Goal: Transaction & Acquisition: Purchase product/service

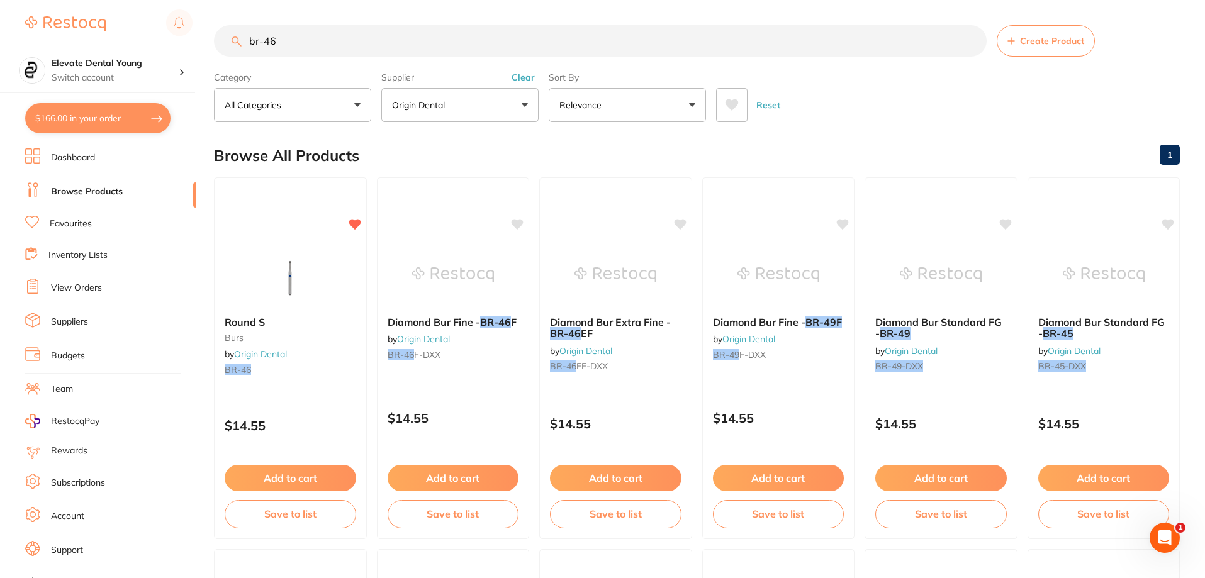
drag, startPoint x: 332, startPoint y: 35, endPoint x: 154, endPoint y: 21, distance: 178.6
click at [154, 21] on div "$166.00 Elevate Dental Young Switch account Elevate Dental Young Hilltops Denti…" at bounding box center [602, 289] width 1205 height 578
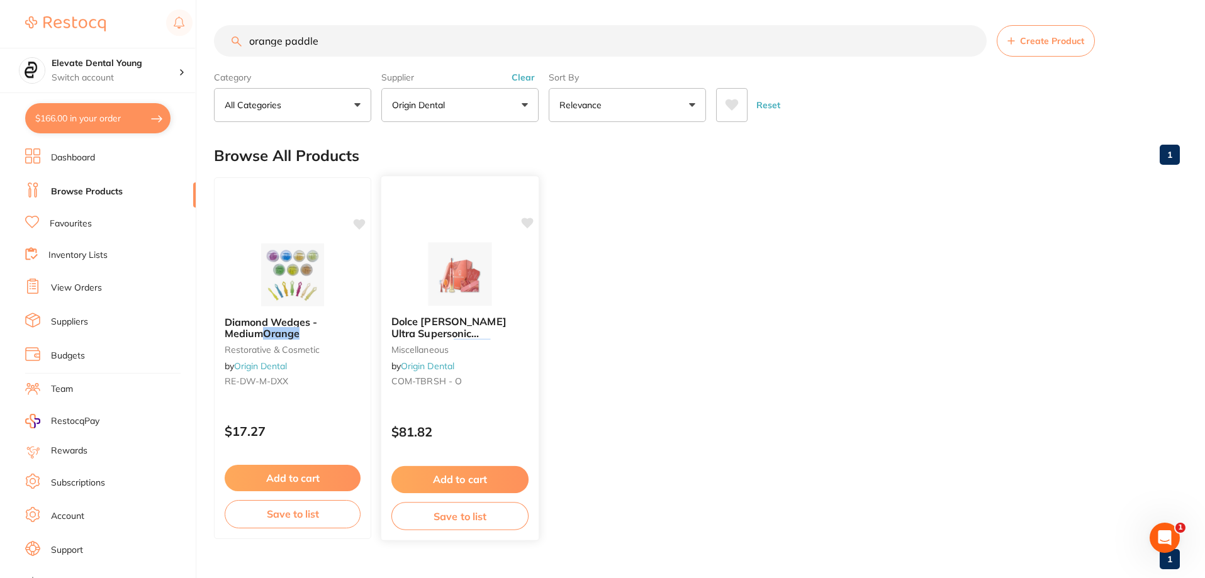
type input "orange paddle"
click at [464, 273] on img at bounding box center [459, 274] width 82 height 64
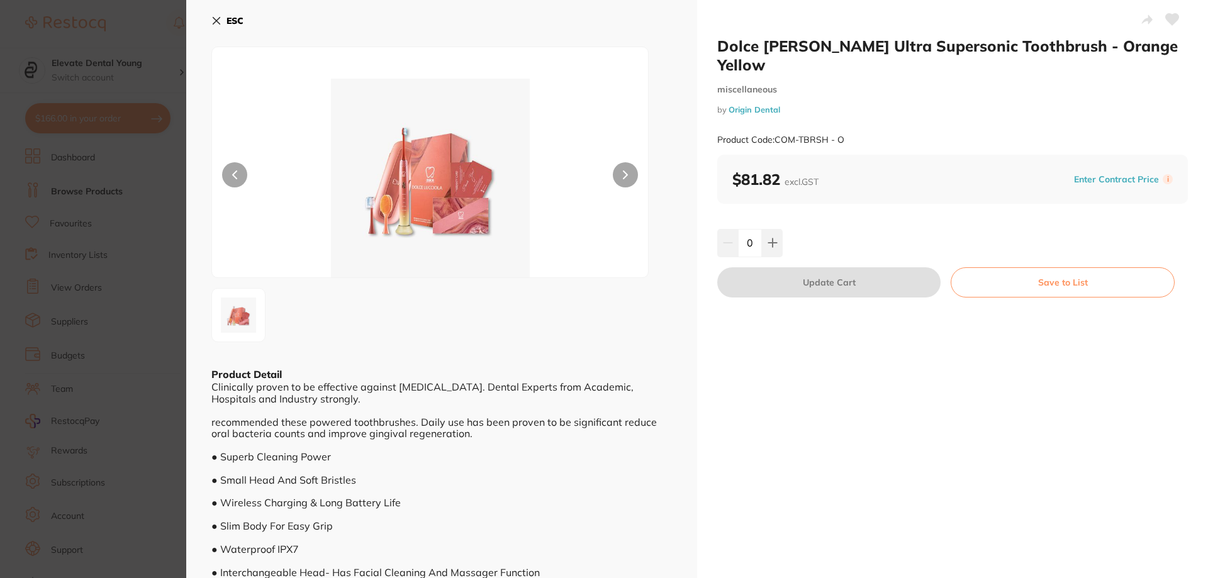
click at [127, 19] on section "Dolce [PERSON_NAME] Ultra Supersonic Toothbrush - Orange Yellow miscellaneous b…" at bounding box center [604, 289] width 1208 height 578
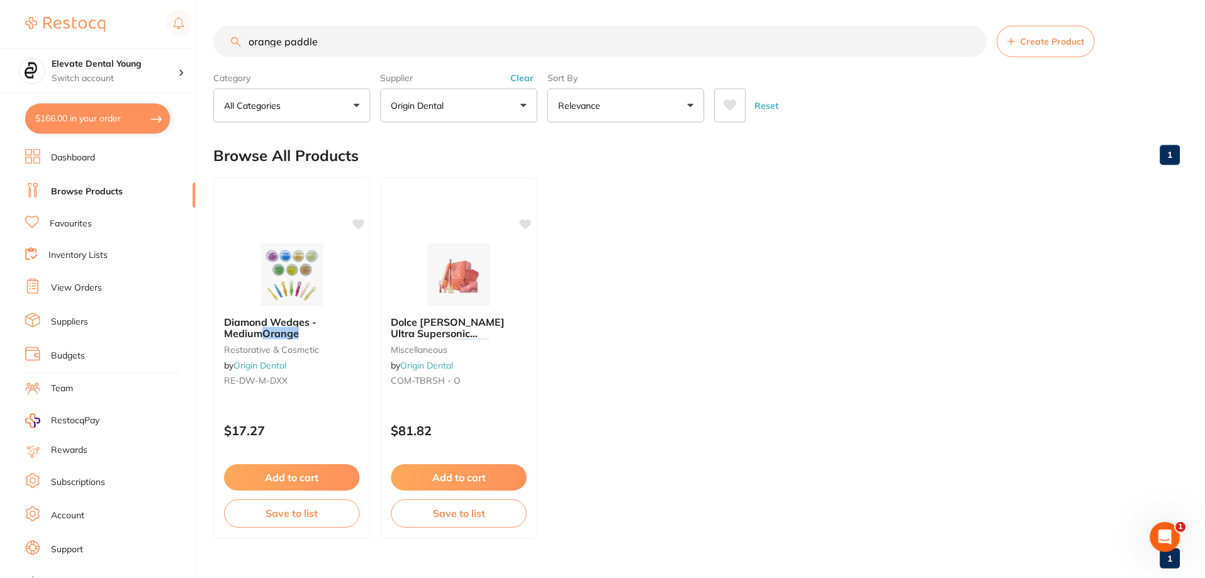
scroll to position [26, 0]
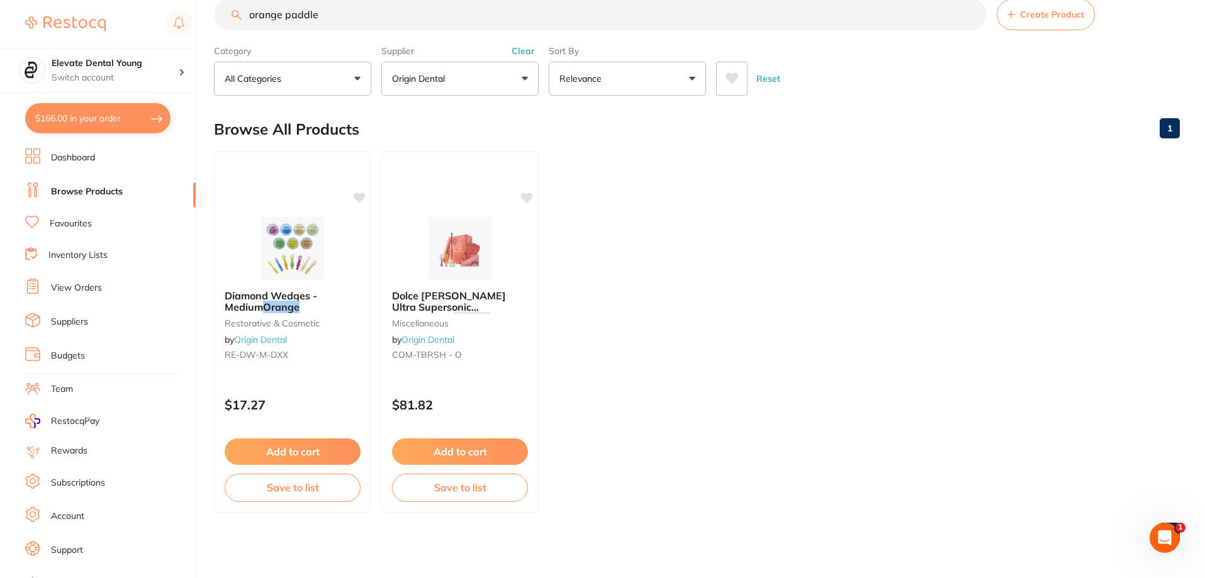
click at [524, 47] on button "Clear" at bounding box center [523, 50] width 31 height 11
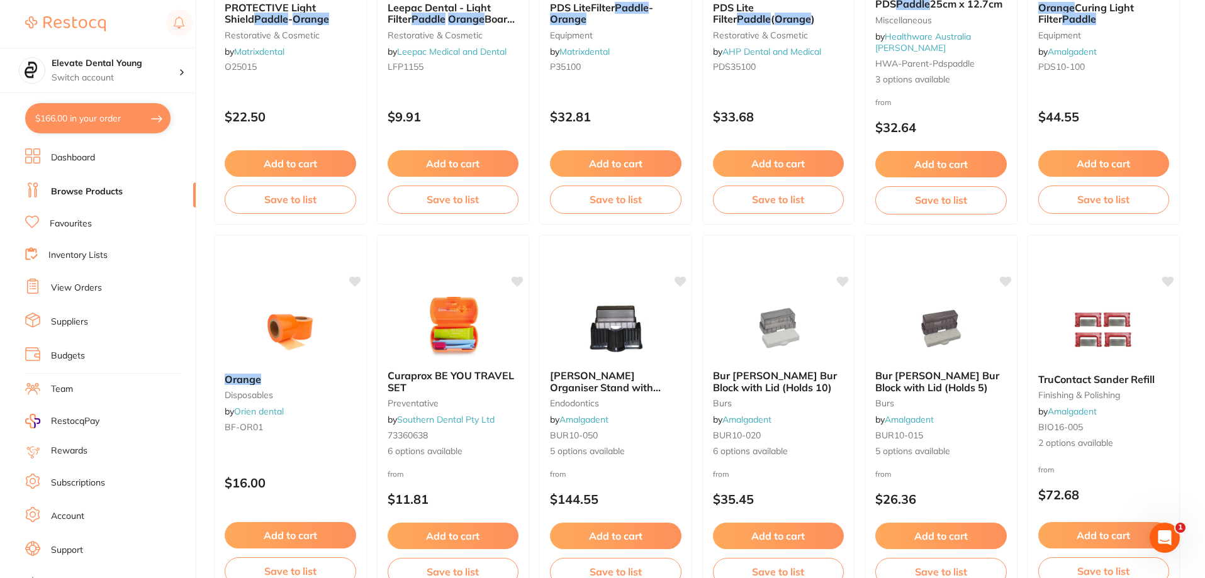
scroll to position [0, 0]
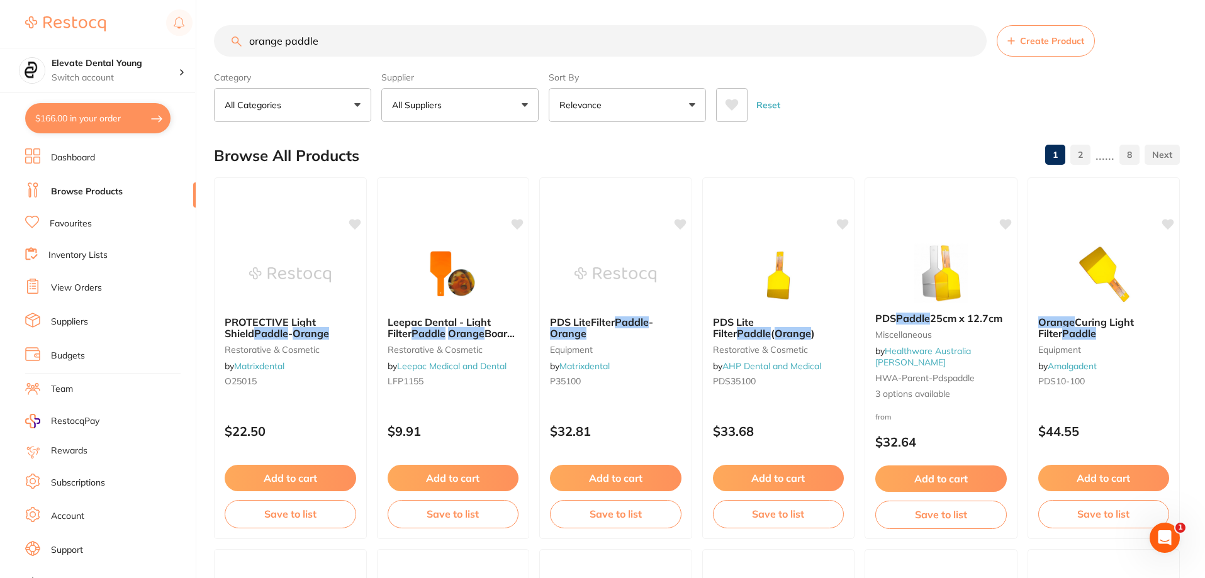
click at [444, 109] on p "All Suppliers" at bounding box center [419, 105] width 55 height 13
type input "[PERSON_NAME]"
click at [476, 212] on p "[PERSON_NAME]" at bounding box center [467, 213] width 81 height 11
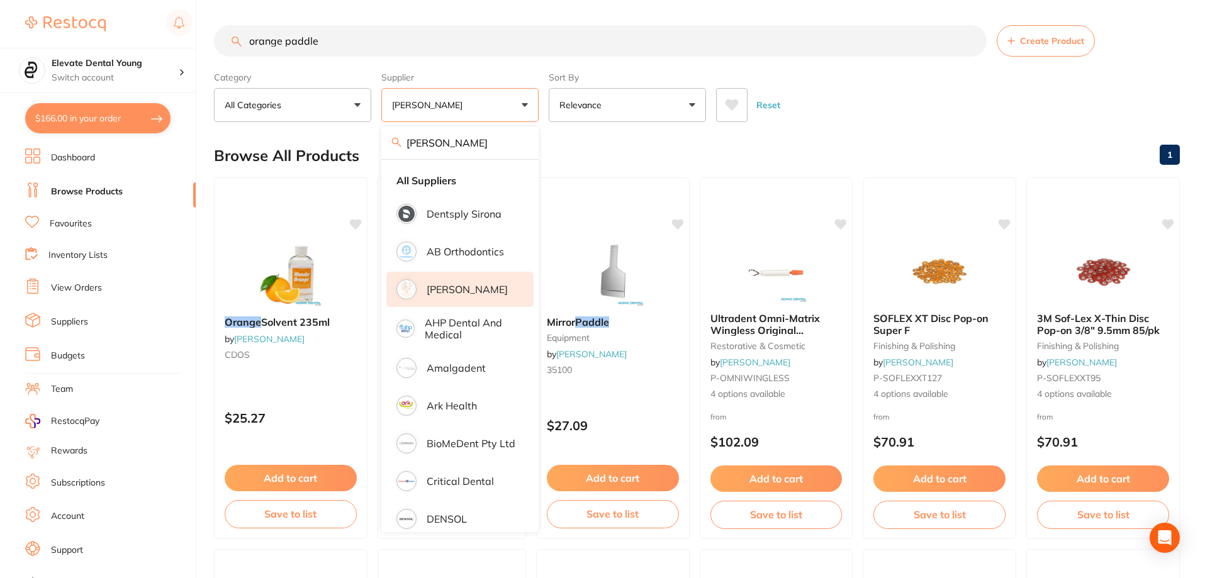
click at [918, 137] on div "Browse All Products 1" at bounding box center [697, 156] width 966 height 42
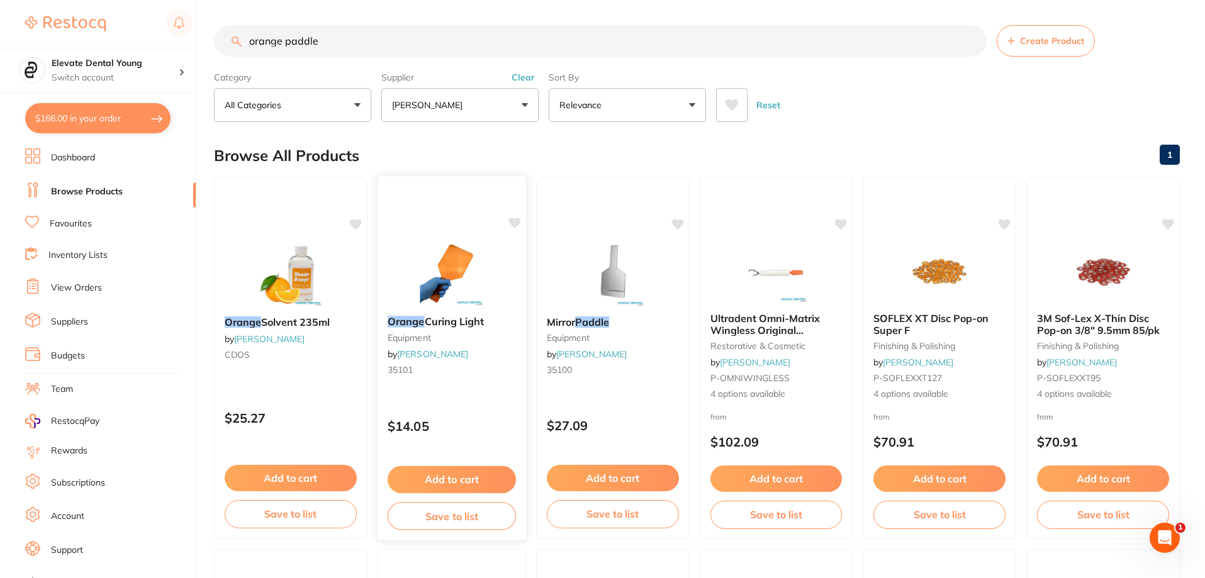
click at [445, 478] on button "Add to cart" at bounding box center [452, 479] width 128 height 27
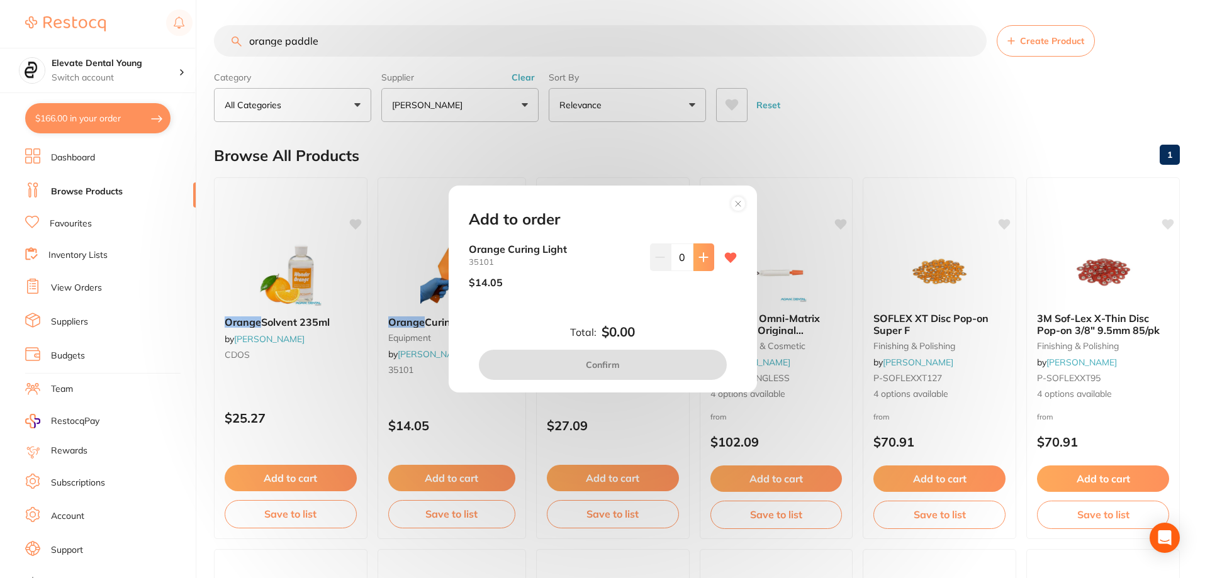
click at [700, 260] on icon at bounding box center [703, 257] width 8 height 8
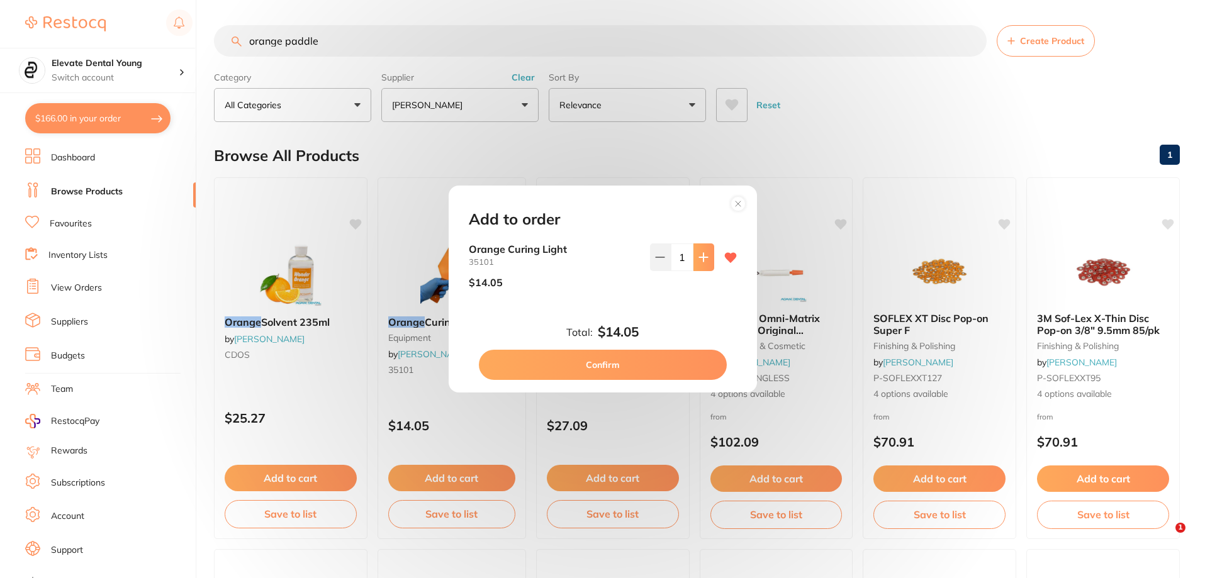
click at [700, 260] on icon at bounding box center [703, 257] width 8 height 8
type input "2"
click at [620, 366] on button "Confirm" at bounding box center [603, 365] width 248 height 30
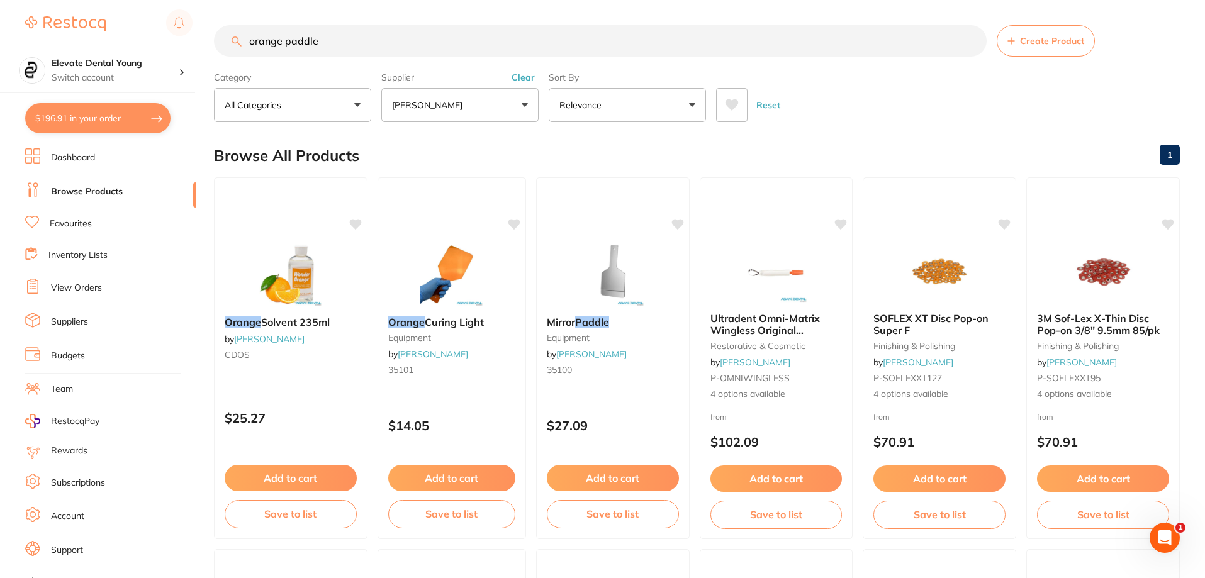
drag, startPoint x: 343, startPoint y: 38, endPoint x: 84, endPoint y: -6, distance: 263.0
click at [84, 0] on html "$196.91 Elevate Dental Young Switch account Elevate Dental Young Hilltops Denti…" at bounding box center [602, 289] width 1205 height 578
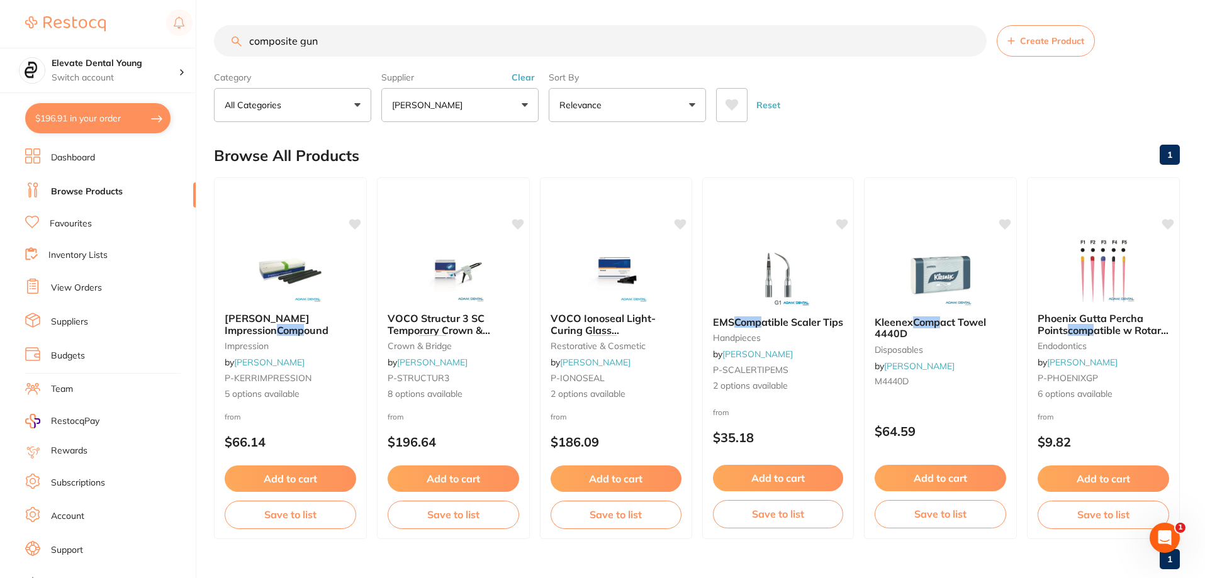
type input "composite gun"
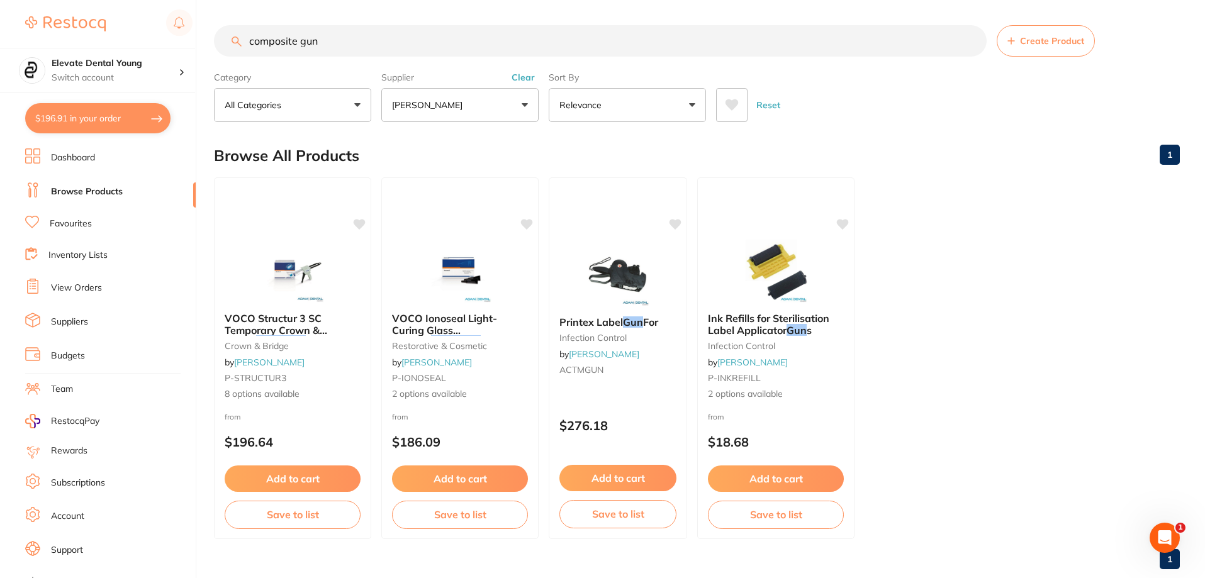
click at [531, 106] on button "[PERSON_NAME]" at bounding box center [459, 105] width 157 height 34
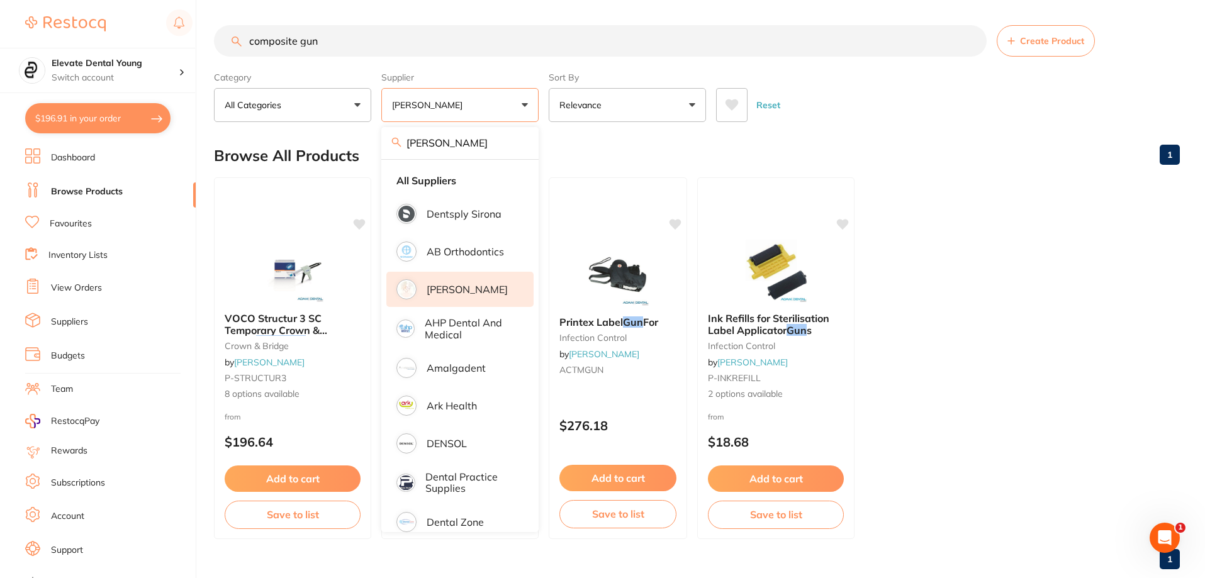
drag, startPoint x: 485, startPoint y: 150, endPoint x: 378, endPoint y: 132, distance: 108.4
click at [385, 135] on div "[PERSON_NAME]" at bounding box center [459, 143] width 157 height 32
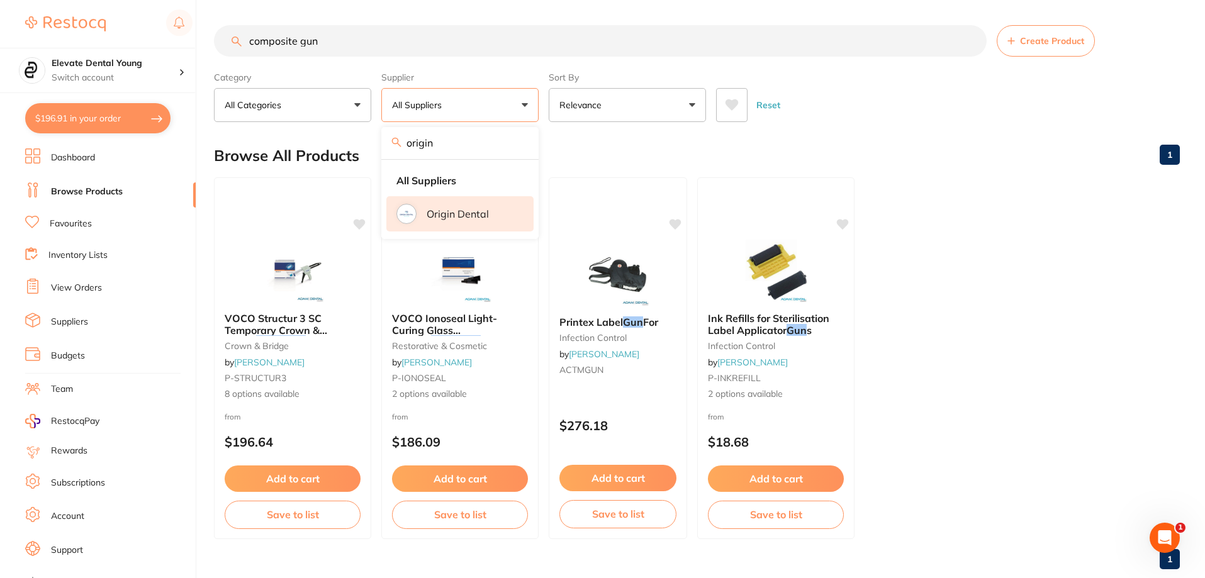
type input "origin"
click at [468, 225] on li "Origin Dental" at bounding box center [459, 213] width 147 height 35
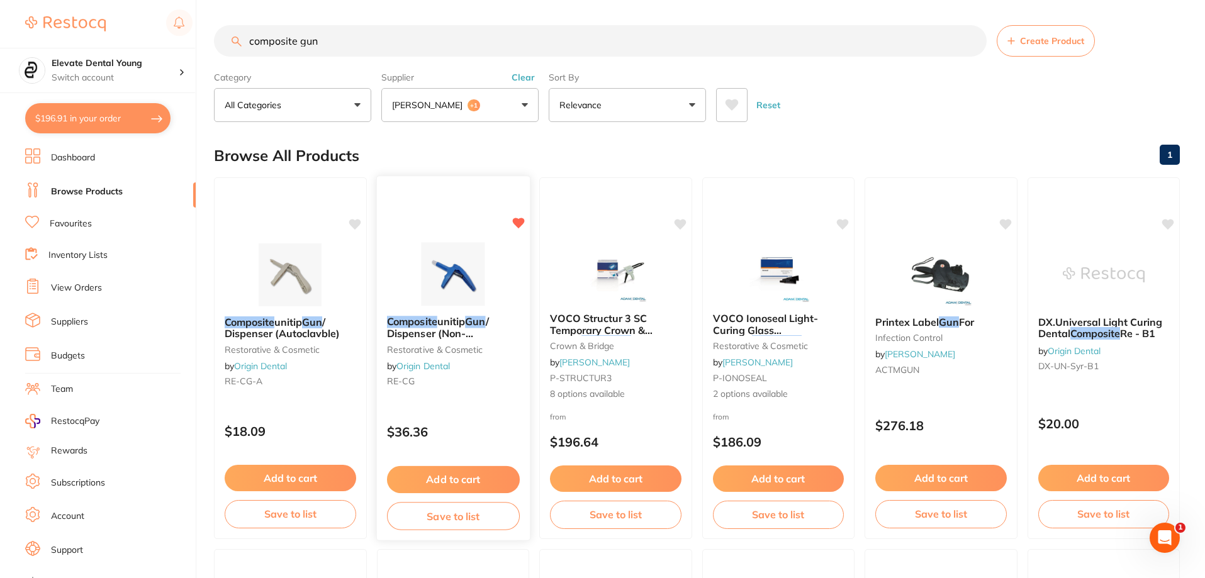
click at [486, 474] on button "Add to cart" at bounding box center [452, 479] width 133 height 27
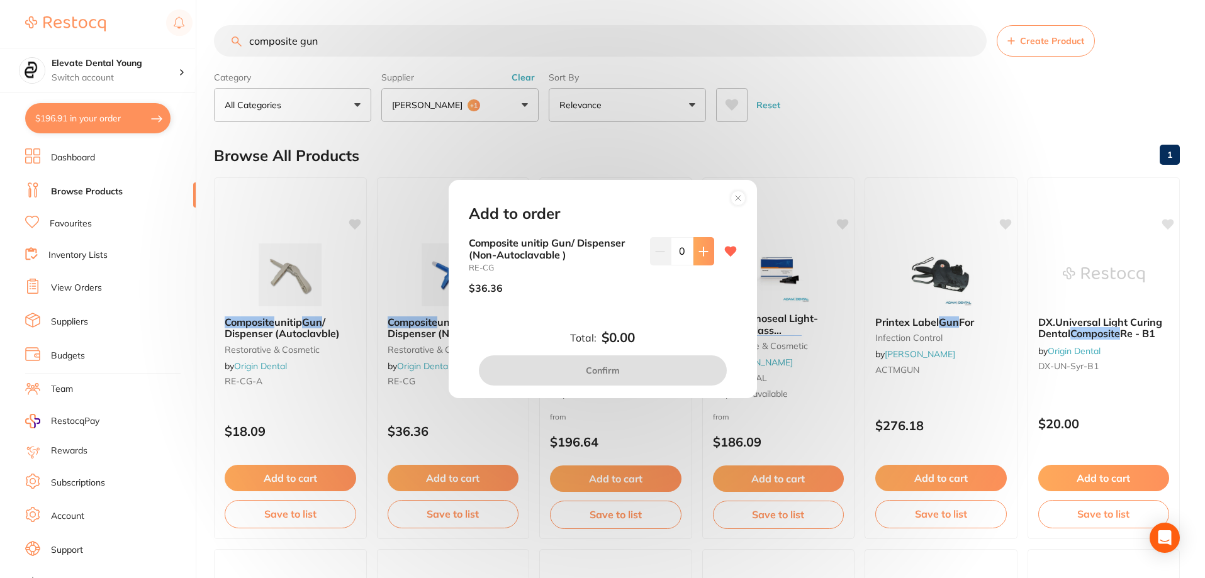
click at [695, 249] on button at bounding box center [703, 251] width 21 height 28
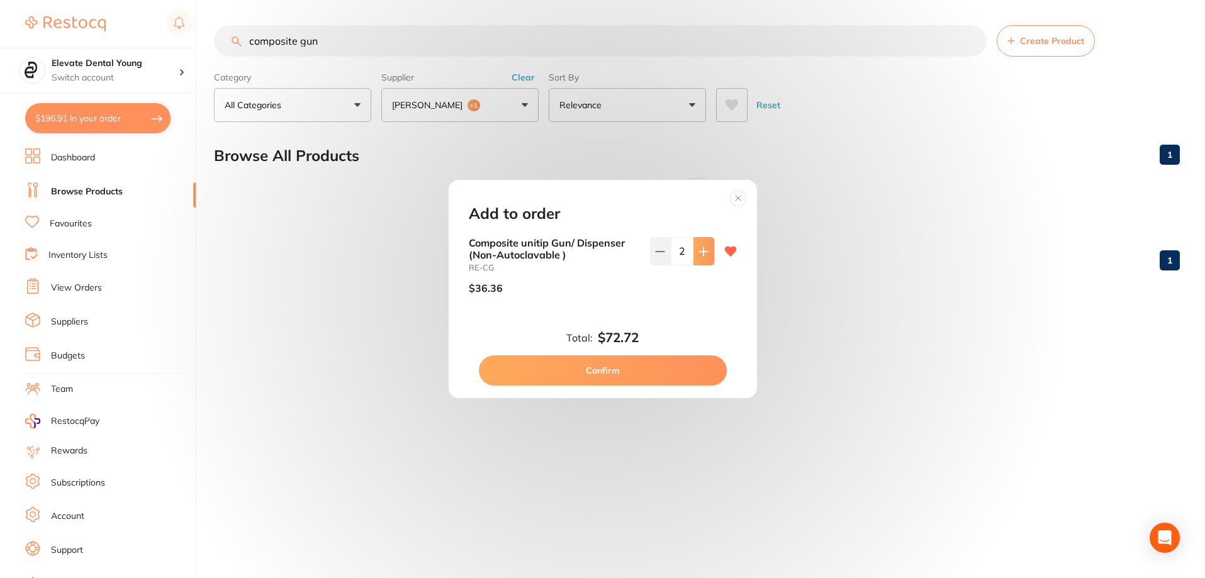
type input "2"
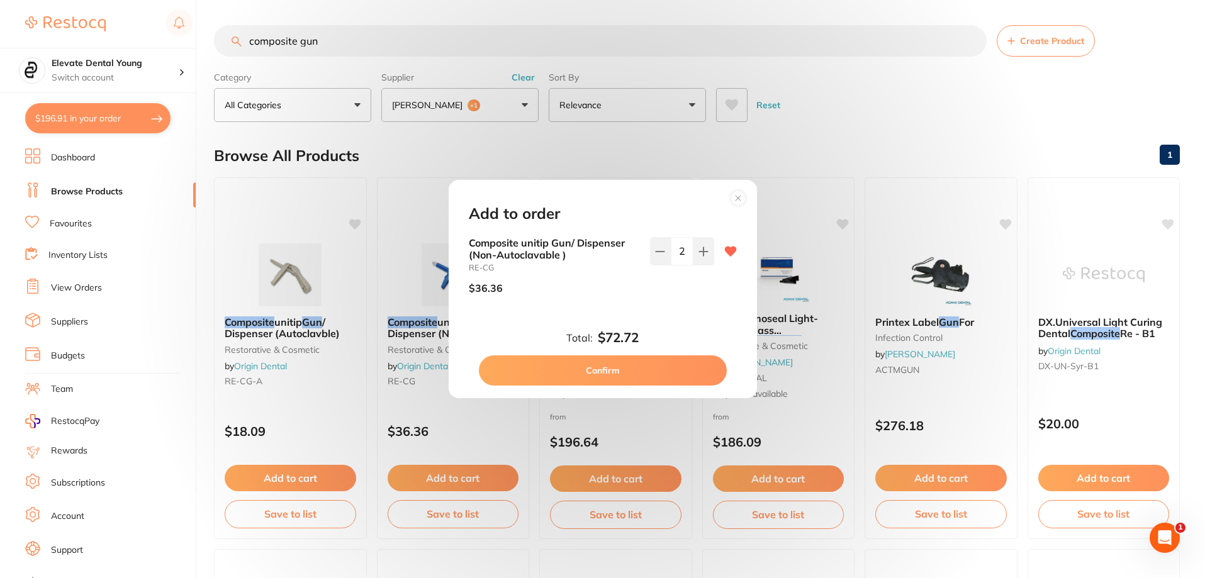
click at [615, 365] on button "Confirm" at bounding box center [603, 370] width 248 height 30
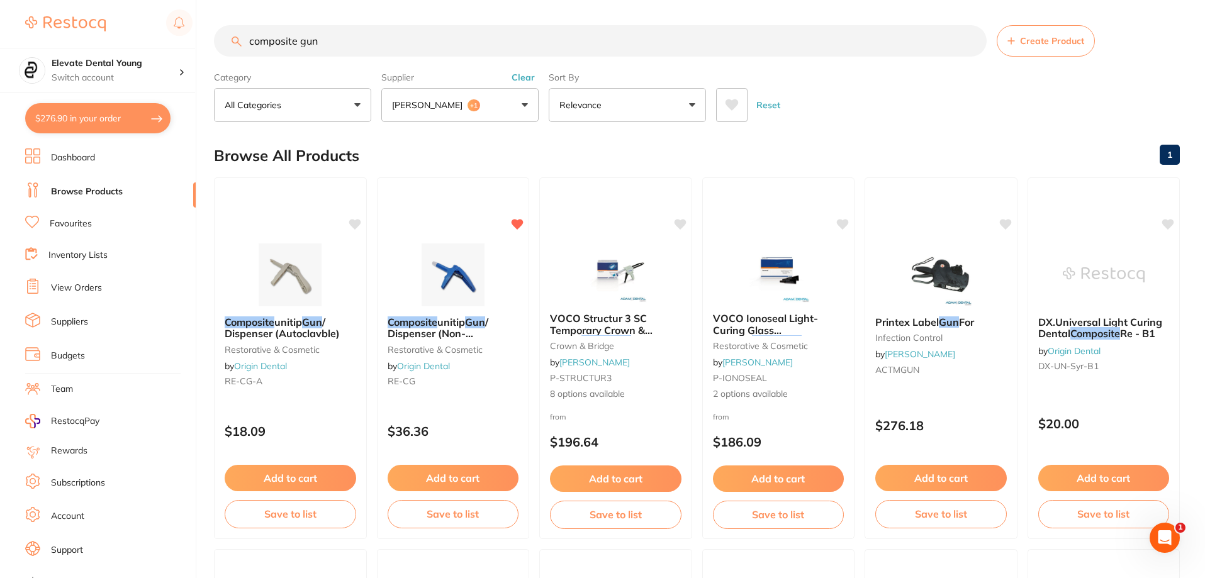
drag, startPoint x: 337, startPoint y: 42, endPoint x: 121, endPoint y: 42, distance: 216.4
click at [121, 42] on div "$276.90 Elevate Dental Young Switch account Elevate Dental Young Hilltops Denti…" at bounding box center [602, 289] width 1205 height 578
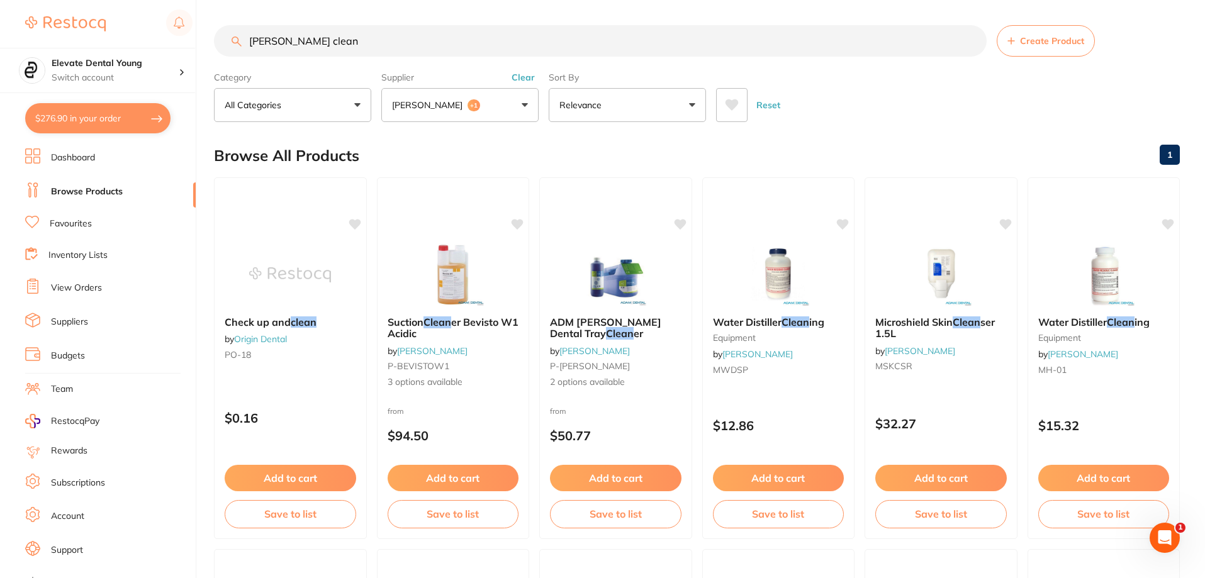
type input "[PERSON_NAME] clean"
click at [524, 75] on button "Clear" at bounding box center [523, 77] width 31 height 11
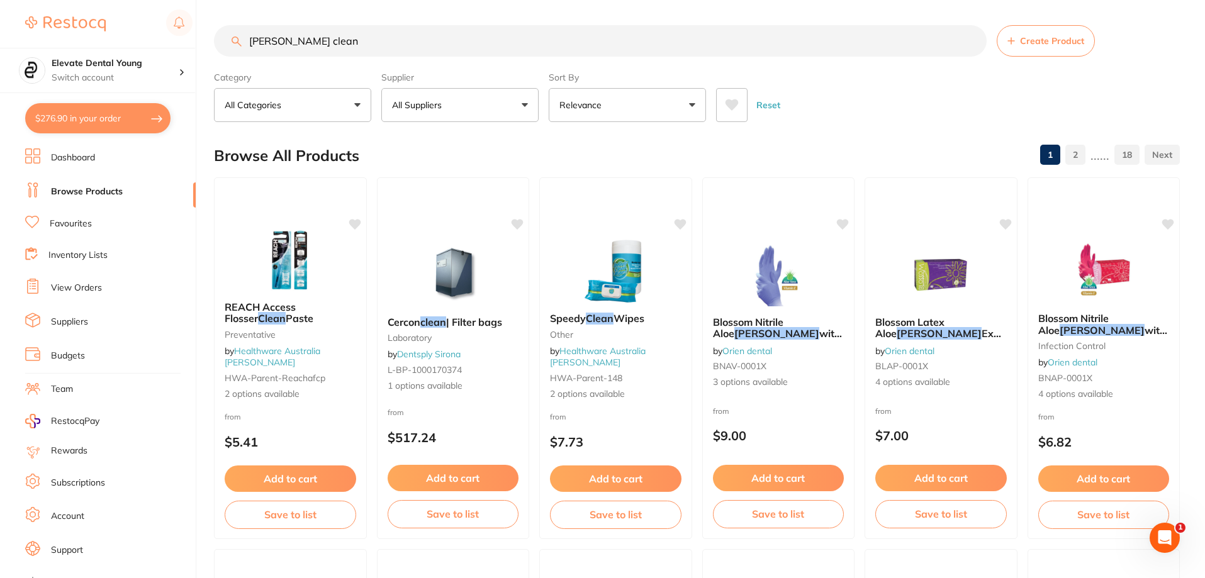
click at [398, 39] on input "[PERSON_NAME] clean" at bounding box center [600, 40] width 773 height 31
click at [274, 42] on input "[PERSON_NAME] clean" at bounding box center [600, 40] width 773 height 31
type input "veraclean"
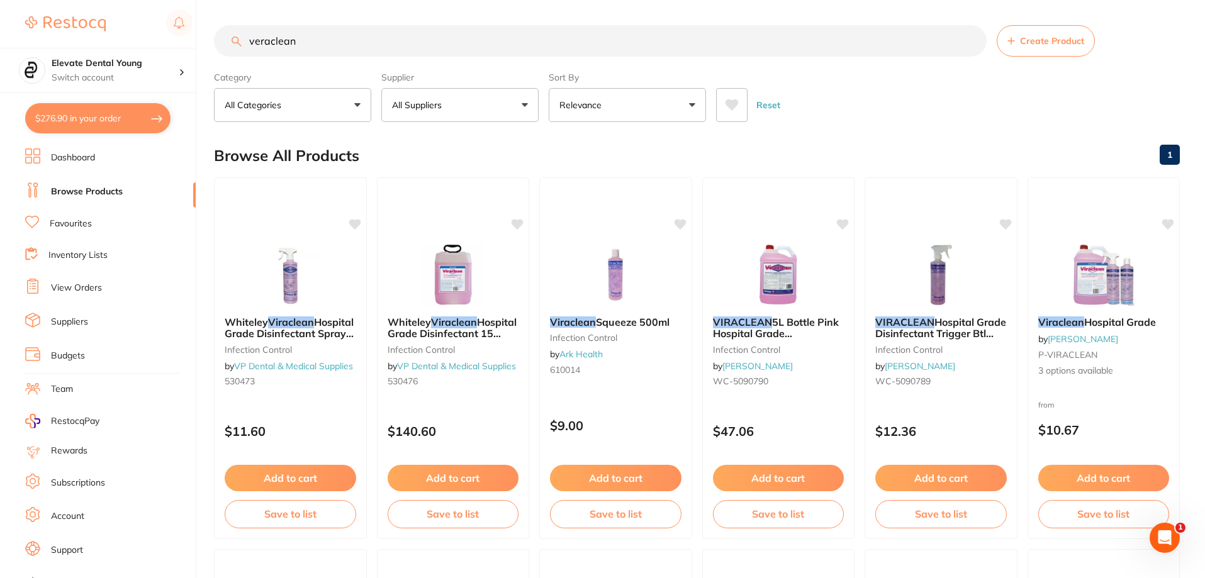
click at [457, 107] on button "All Suppliers" at bounding box center [459, 105] width 157 height 34
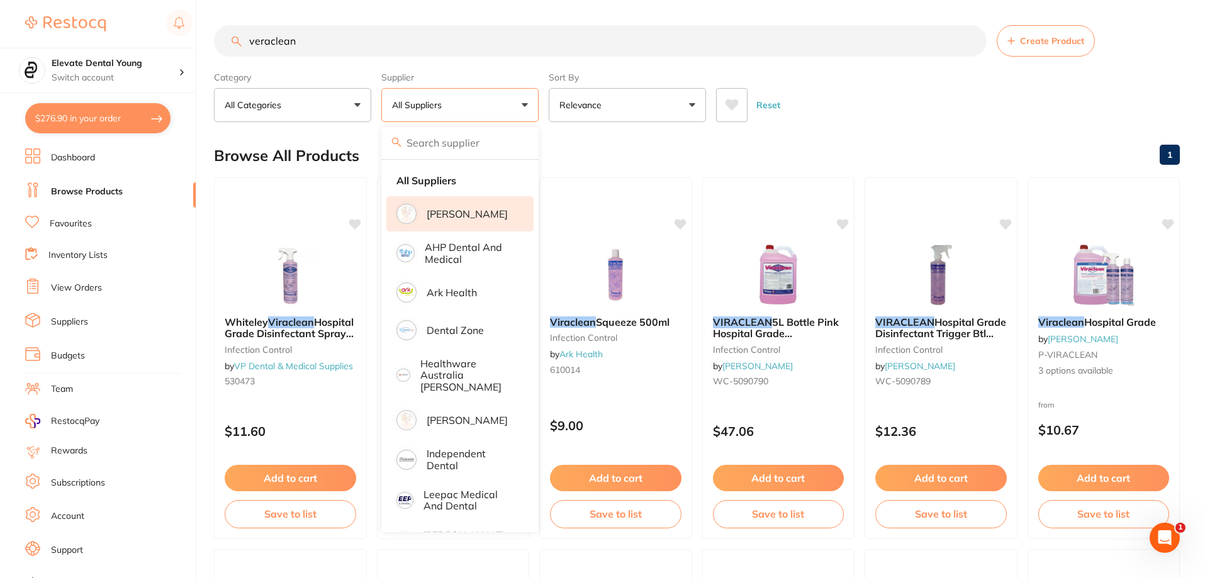
click at [452, 216] on p "[PERSON_NAME]" at bounding box center [467, 213] width 81 height 11
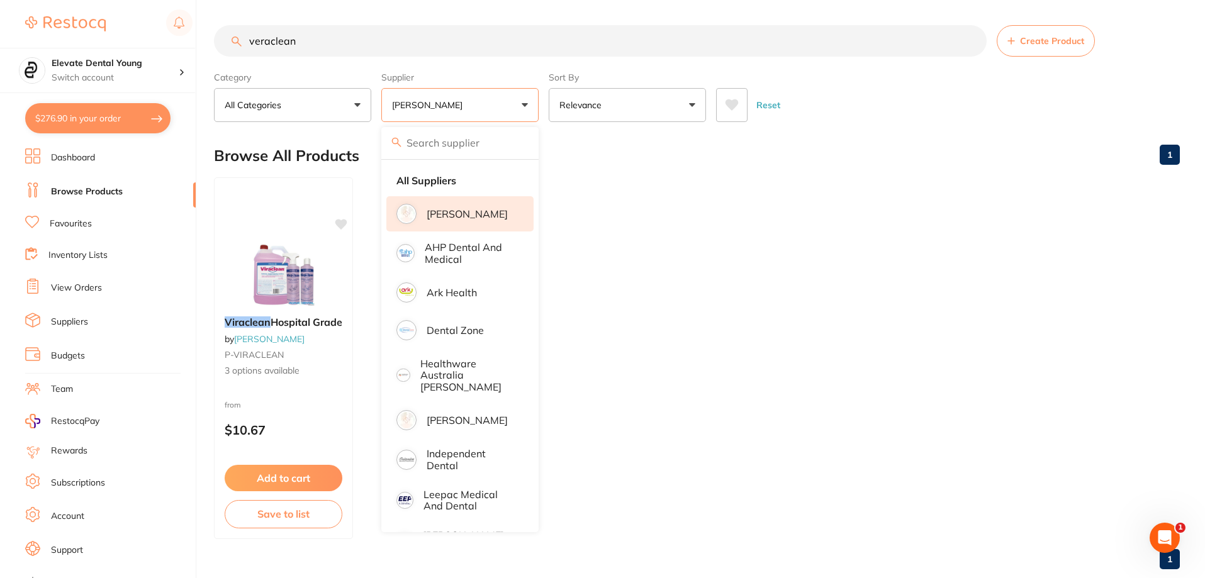
click at [290, 256] on img at bounding box center [284, 274] width 82 height 63
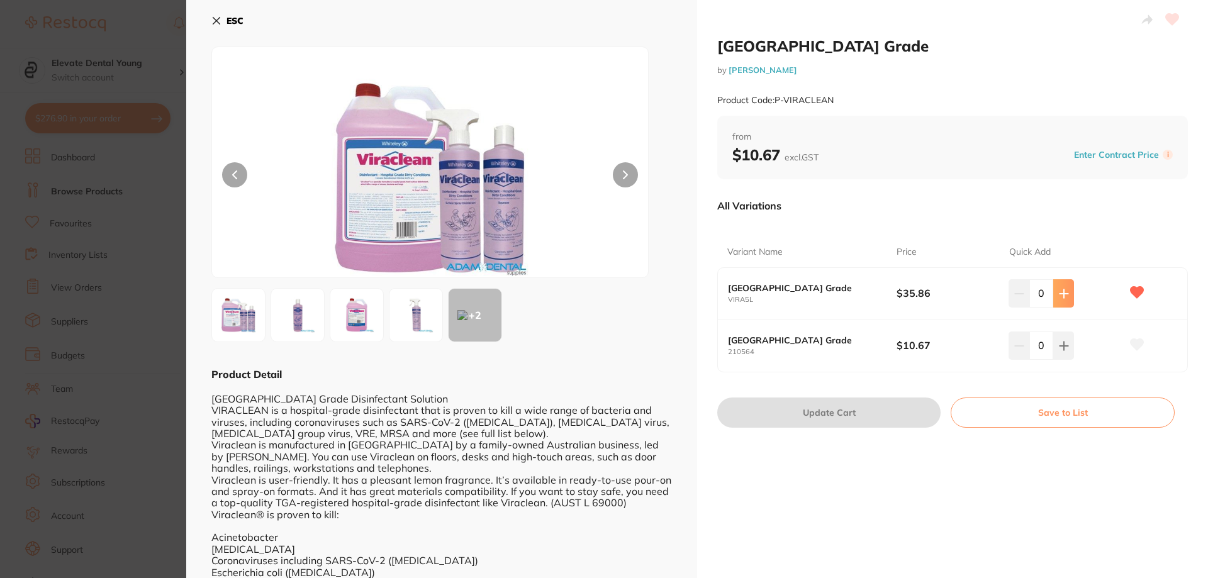
click at [1059, 299] on button at bounding box center [1063, 293] width 21 height 28
type input "1"
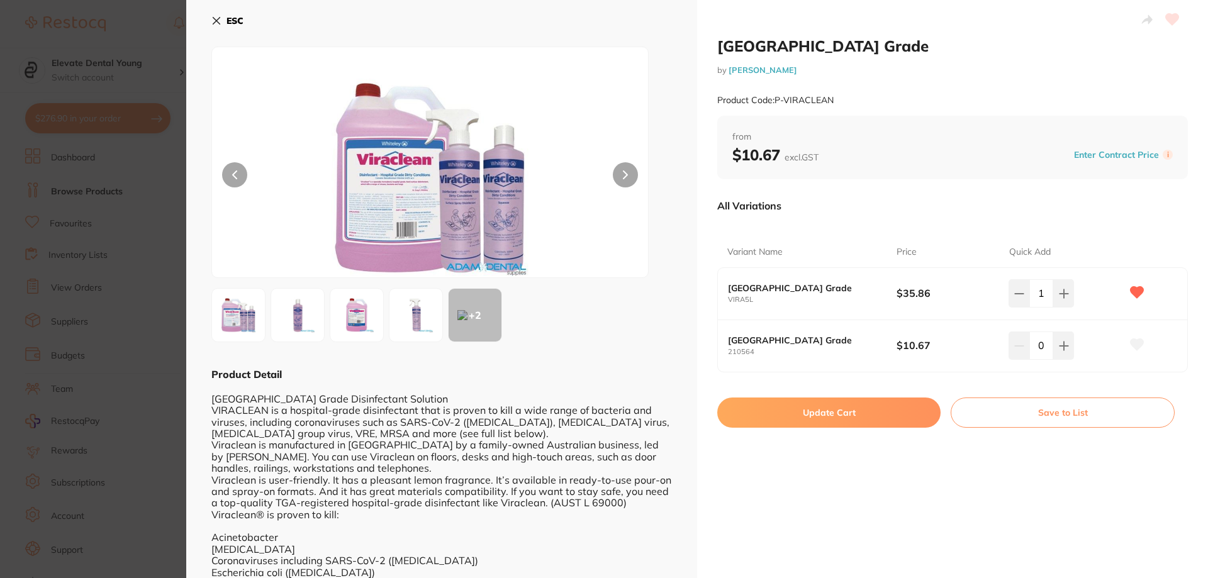
click at [883, 410] on button "Update Cart" at bounding box center [828, 413] width 223 height 30
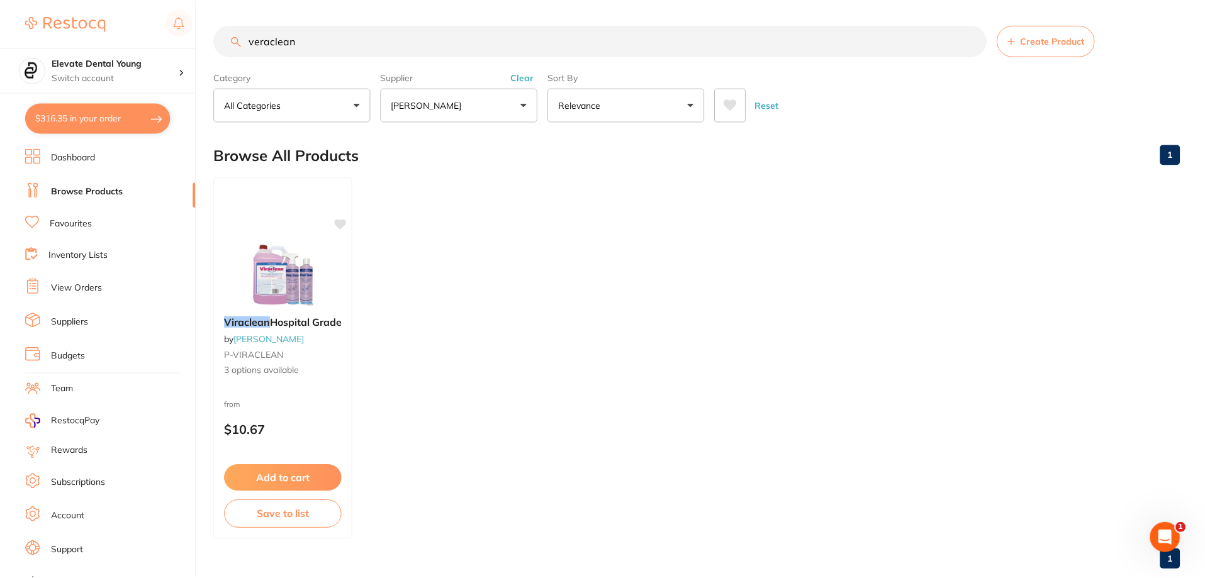
scroll to position [1, 0]
click at [295, 284] on img at bounding box center [284, 274] width 82 height 63
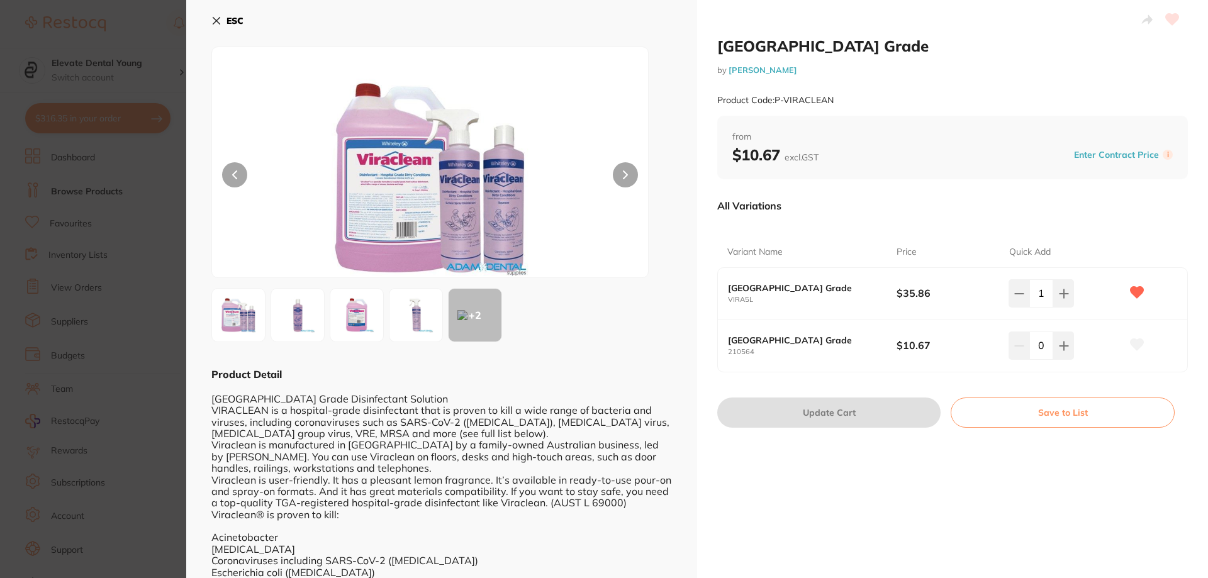
click at [215, 18] on icon at bounding box center [216, 21] width 7 height 7
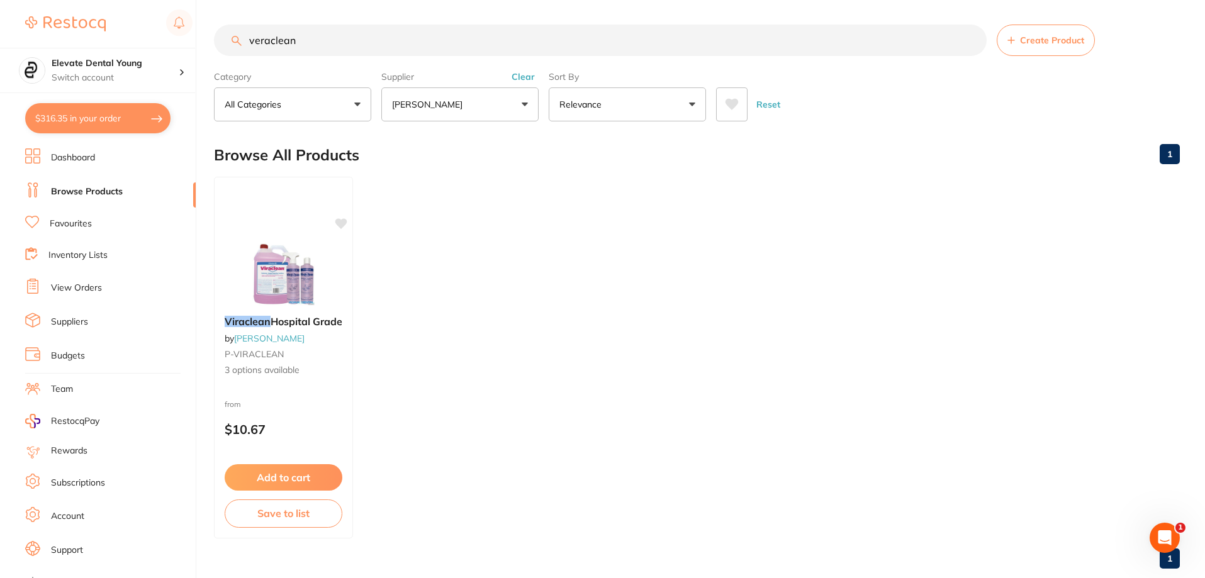
drag, startPoint x: 348, startPoint y: 35, endPoint x: 11, endPoint y: 35, distance: 337.2
click at [32, 43] on div "$316.35 Elevate Dental Young Switch account Elevate Dental Young Hilltops Denti…" at bounding box center [602, 288] width 1205 height 578
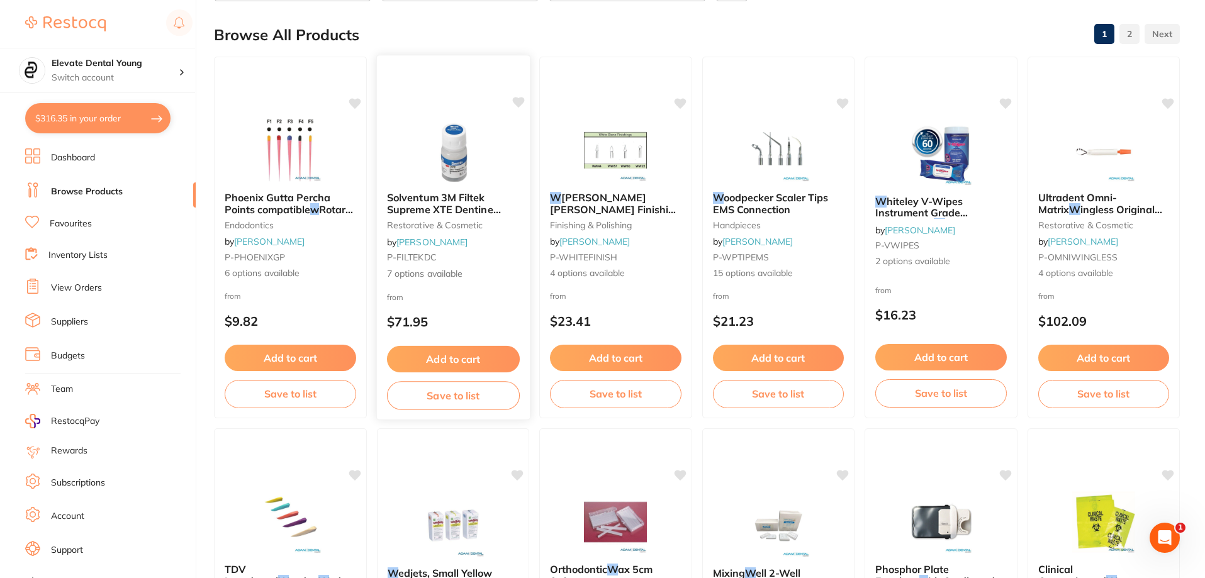
scroll to position [0, 0]
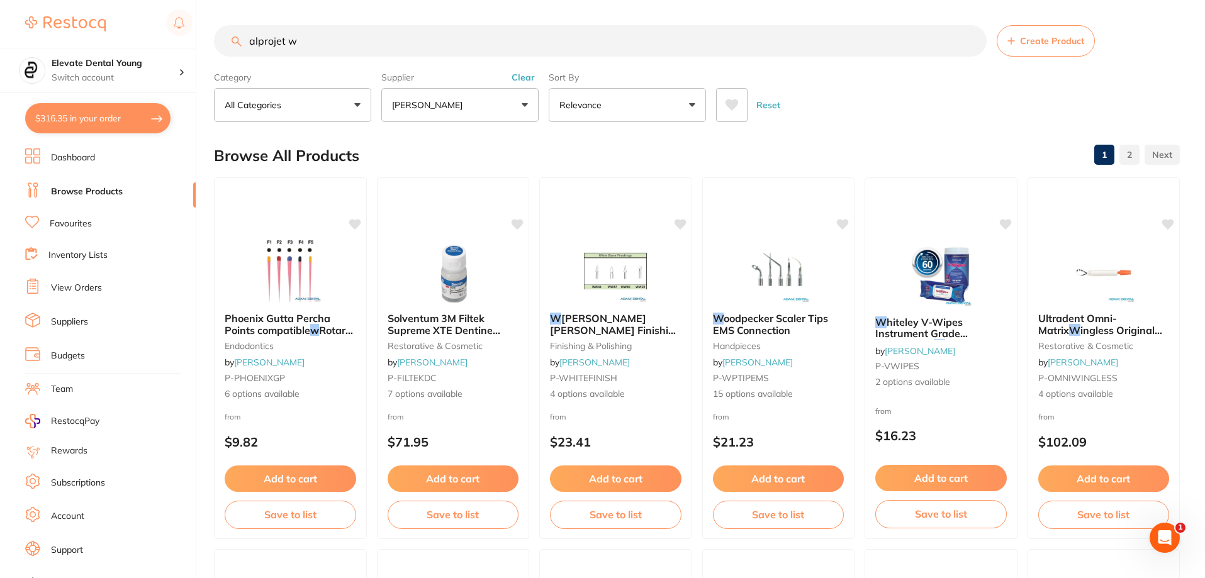
click at [317, 38] on input "alprojet w" at bounding box center [600, 40] width 773 height 31
type input "a"
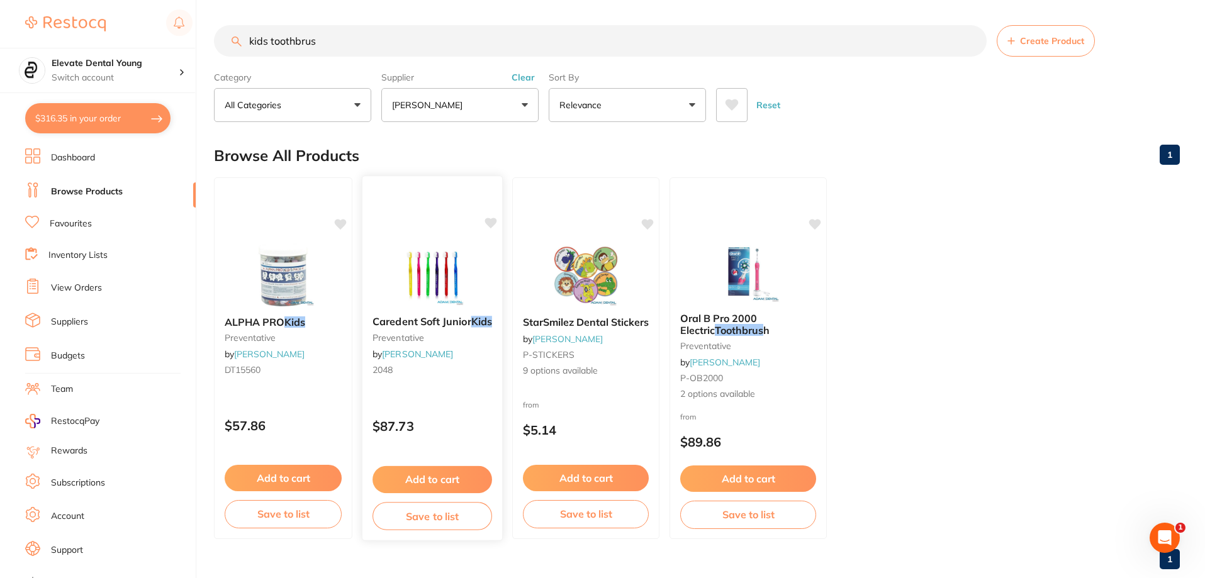
type input "kids toothbrus"
click at [439, 476] on button "Add to cart" at bounding box center [432, 479] width 120 height 27
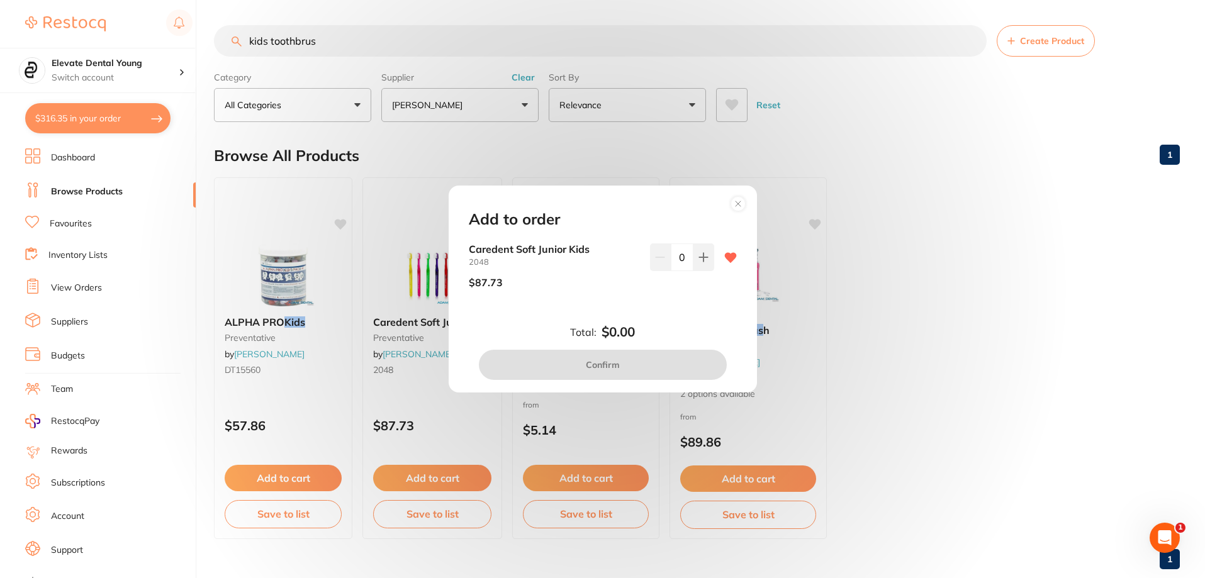
click at [700, 260] on icon at bounding box center [703, 257] width 8 height 8
type input "1"
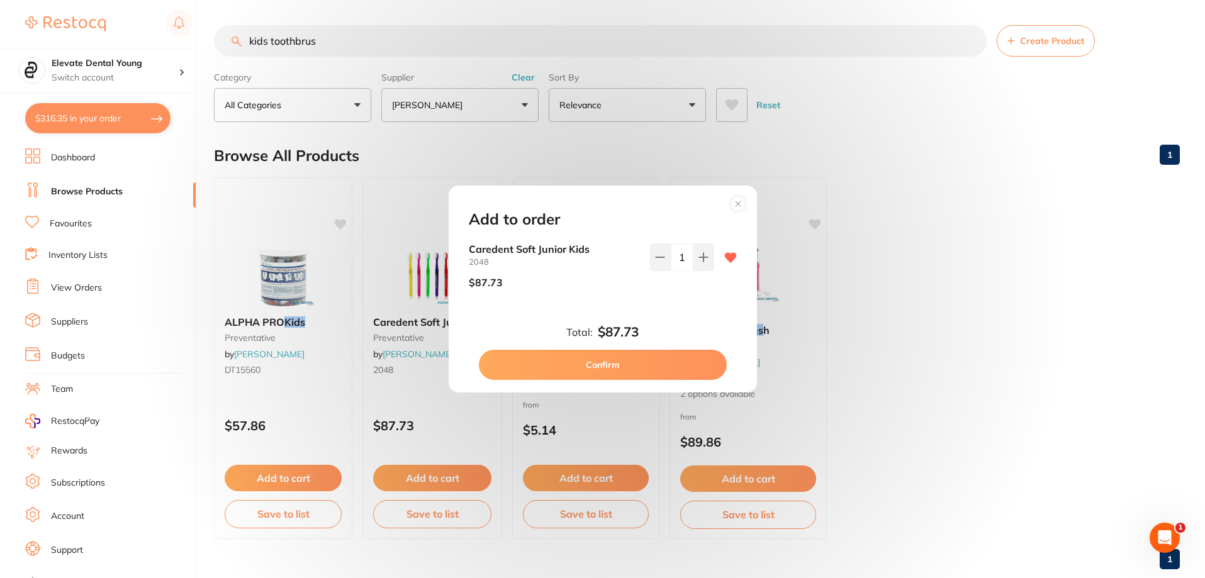
click at [617, 371] on button "Confirm" at bounding box center [603, 365] width 248 height 30
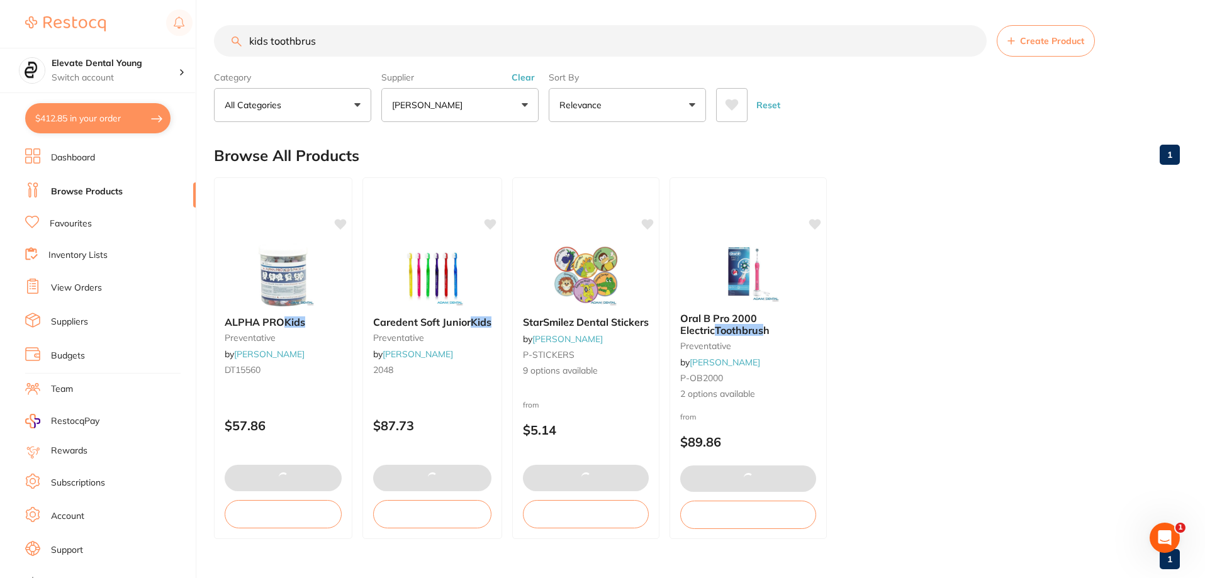
click at [133, 113] on button "$412.85 in your order" at bounding box center [97, 118] width 145 height 30
checkbox input "true"
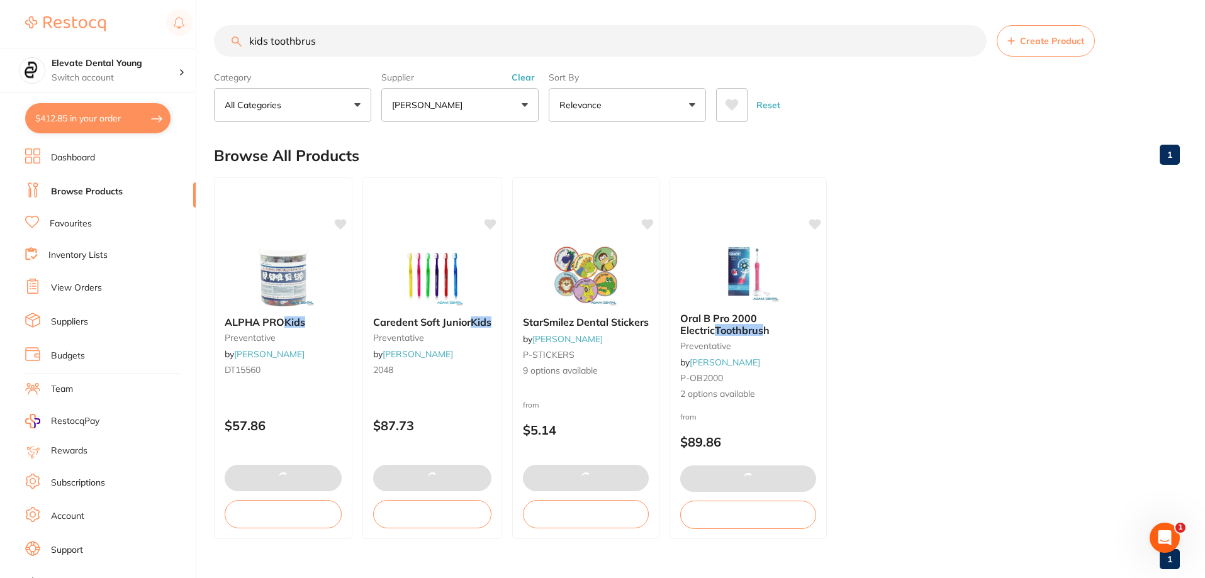
checkbox input "true"
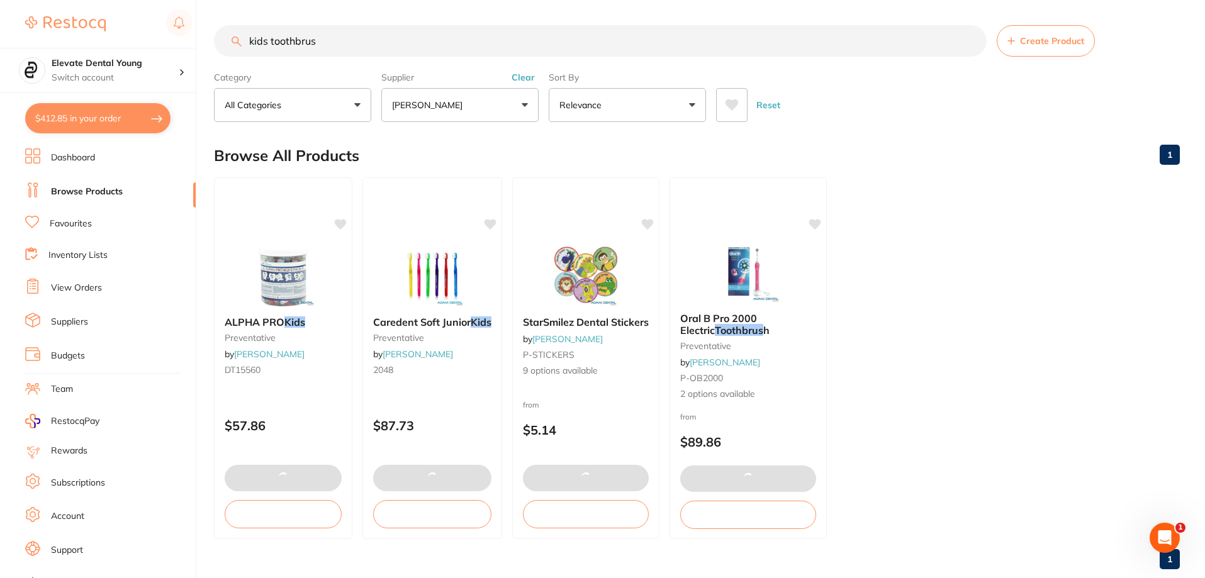
checkbox input "true"
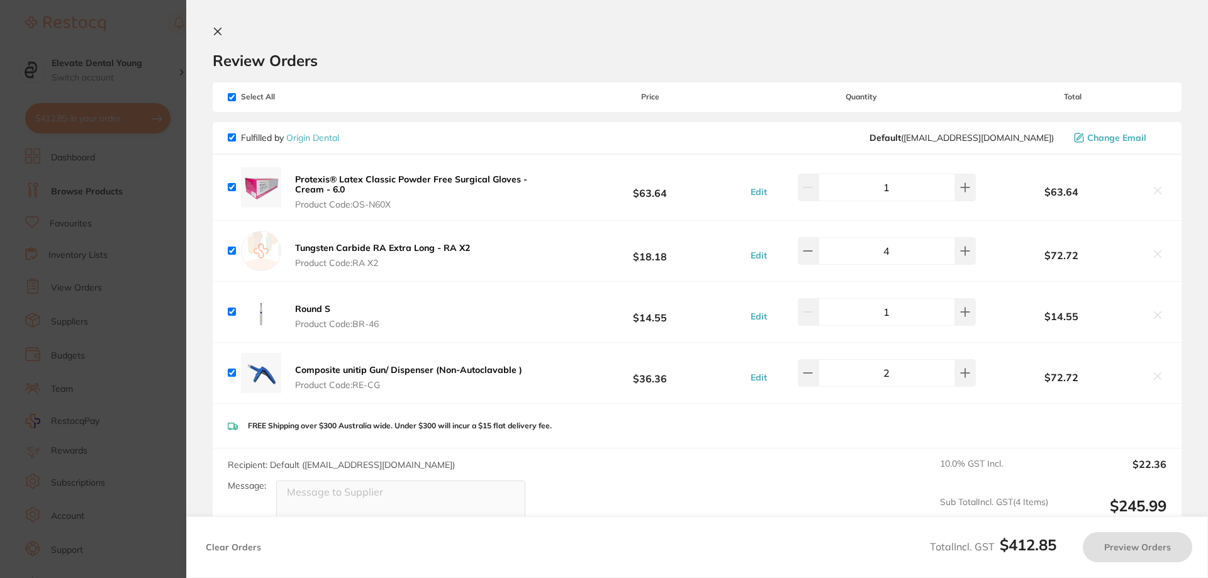
checkbox input "true"
click at [965, 318] on button at bounding box center [965, 312] width 21 height 28
click at [961, 308] on icon at bounding box center [965, 312] width 10 height 10
type input "4"
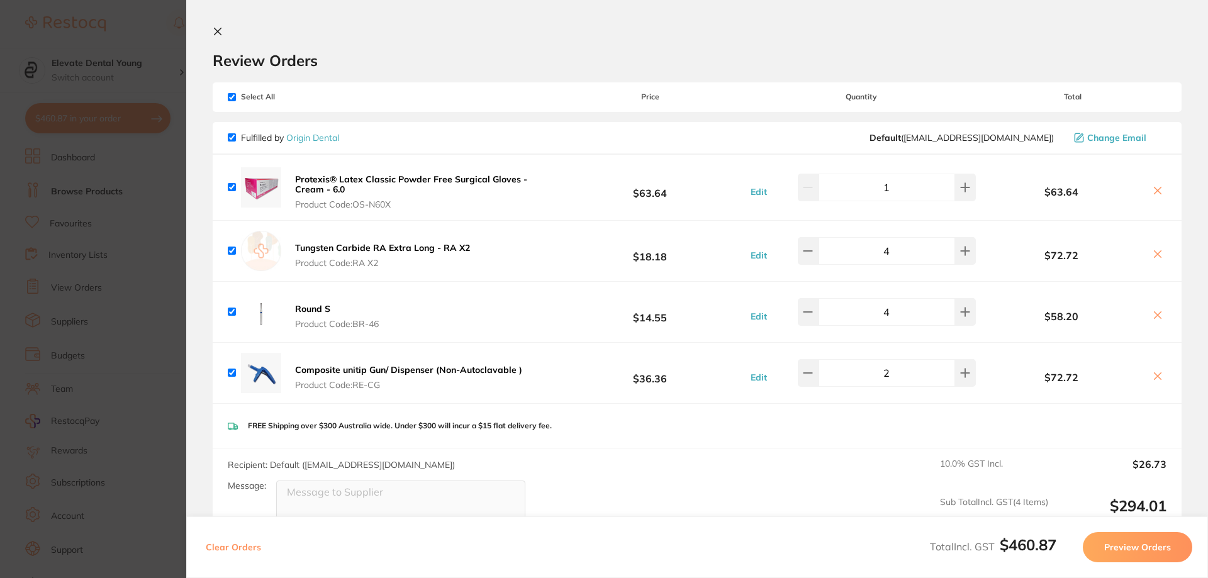
click at [148, 34] on section "Update RRP Set your pre negotiated price for this item. Item Agreed RRP (excl. …" at bounding box center [604, 289] width 1208 height 578
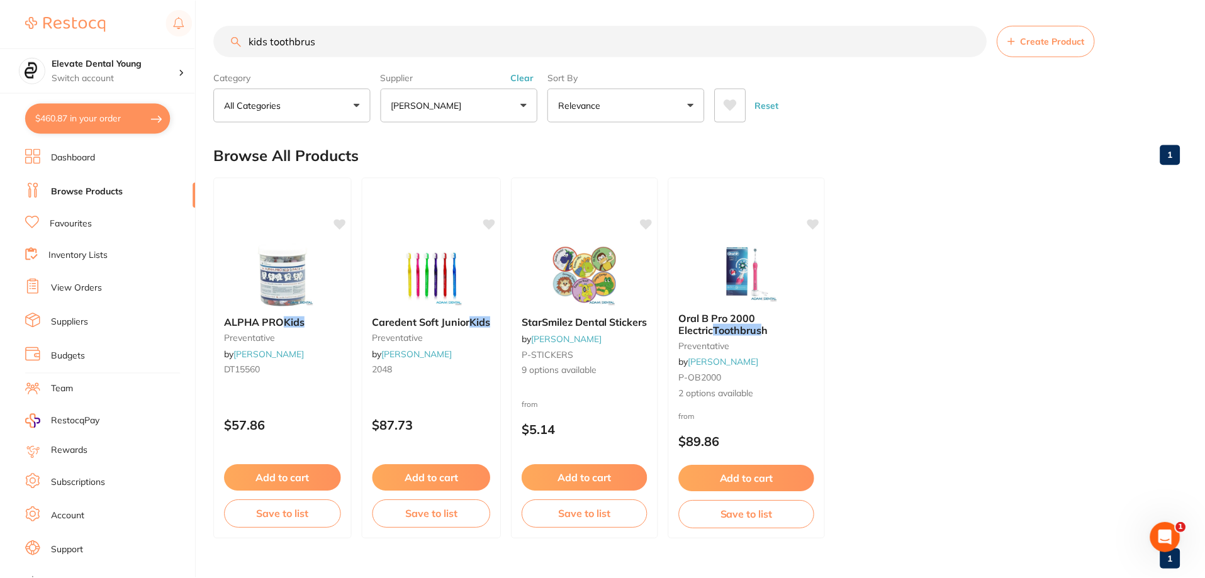
scroll to position [1, 0]
click at [155, 120] on button "$460.87 in your order" at bounding box center [97, 118] width 145 height 30
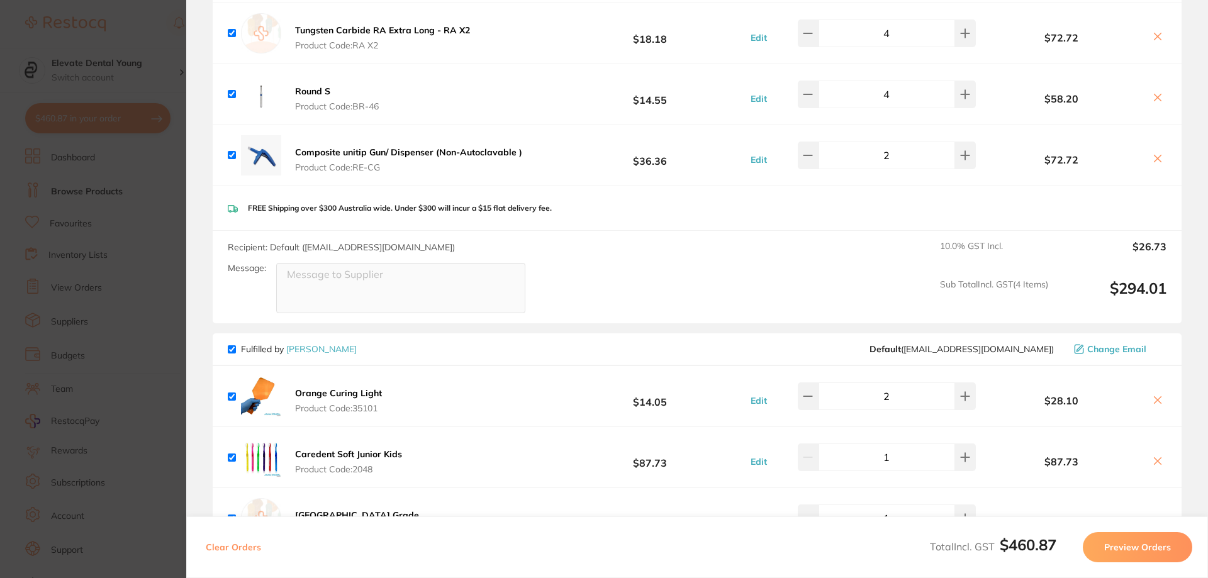
scroll to position [0, 0]
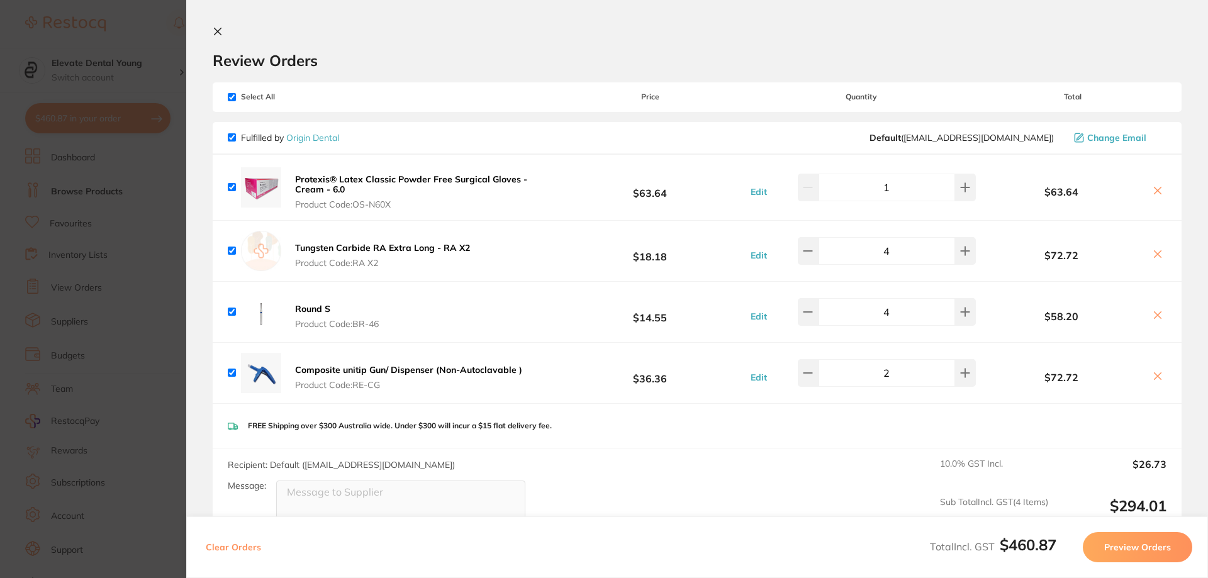
click at [160, 19] on section "Update RRP Set your pre negotiated price for this item. Item Agreed RRP (excl. …" at bounding box center [604, 289] width 1208 height 578
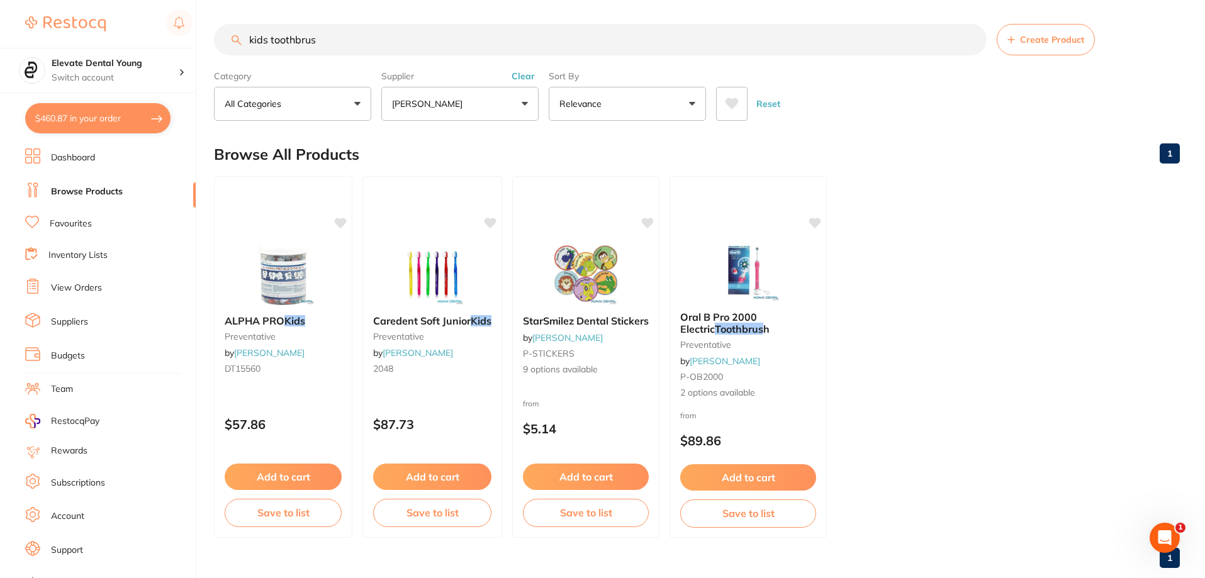
drag, startPoint x: 341, startPoint y: 33, endPoint x: 126, endPoint y: 27, distance: 215.3
click at [133, 27] on div "$460.87 Elevate Dental Young Switch account Elevate Dental Young Hilltops Denti…" at bounding box center [602, 288] width 1205 height 578
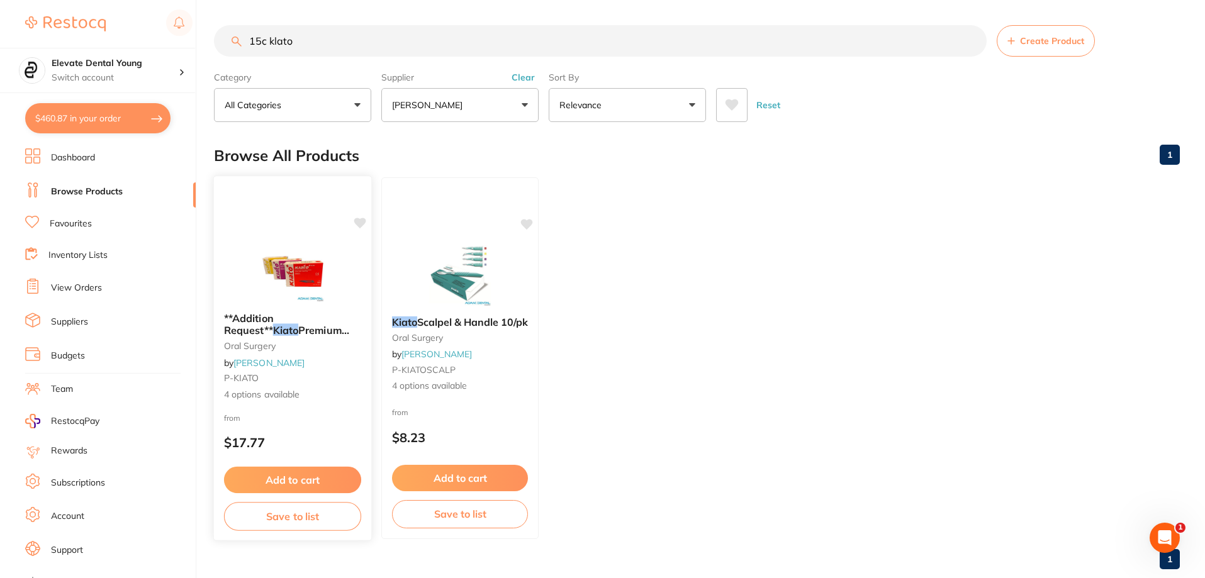
scroll to position [0, 0]
type input "15c klato"
click at [522, 107] on button "[PERSON_NAME]" at bounding box center [459, 105] width 157 height 34
type input "origin"
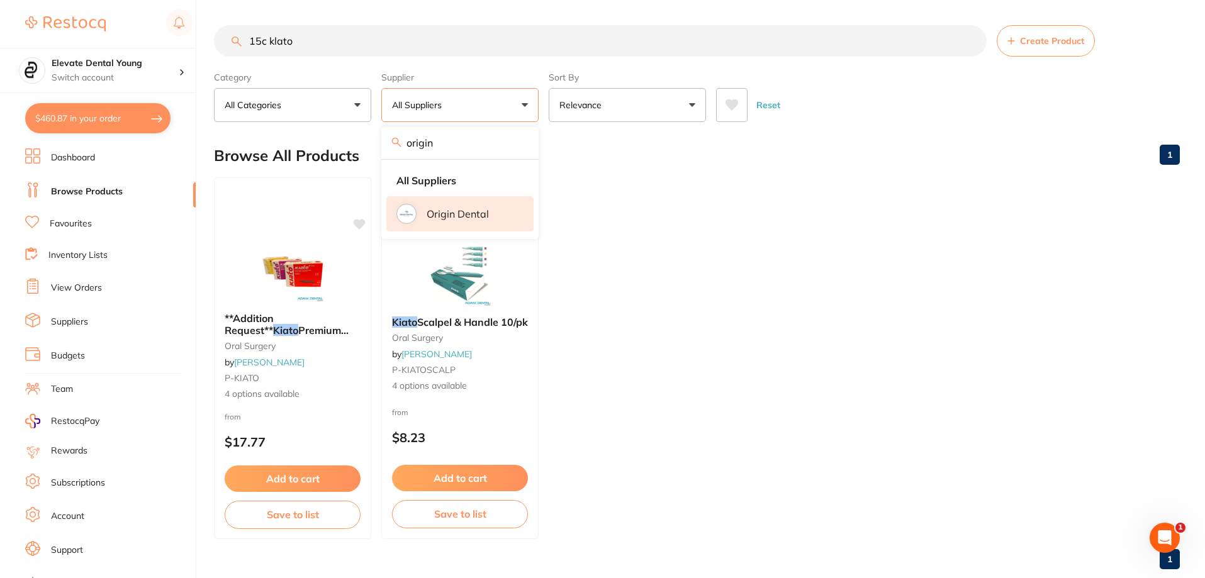
click at [495, 218] on li "Origin Dental" at bounding box center [459, 213] width 147 height 35
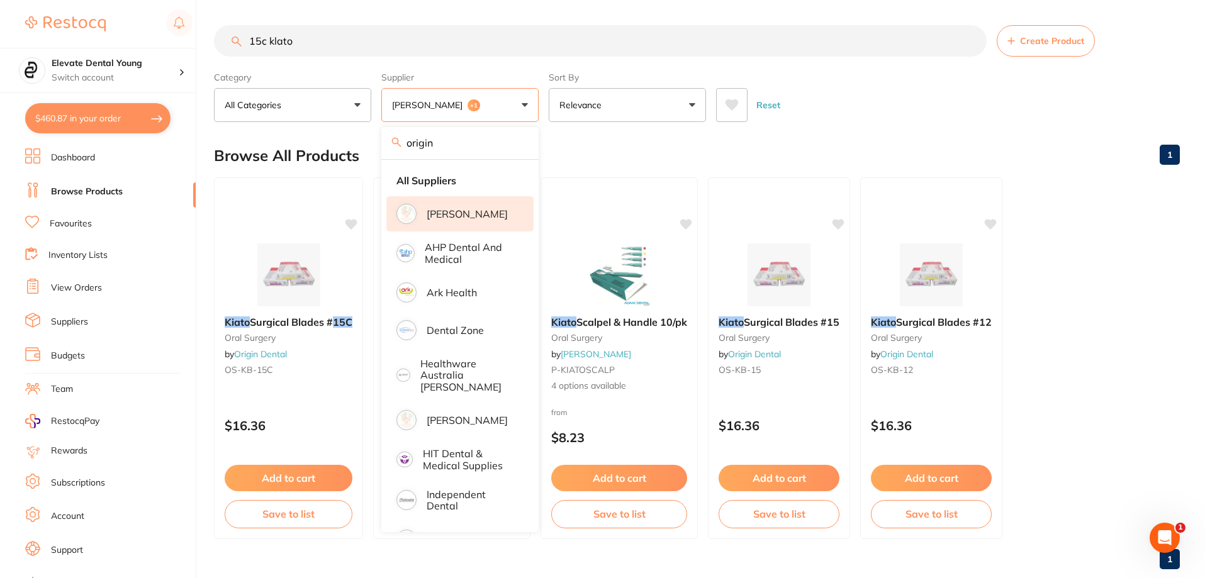
click at [262, 474] on button "Add to cart" at bounding box center [289, 478] width 128 height 26
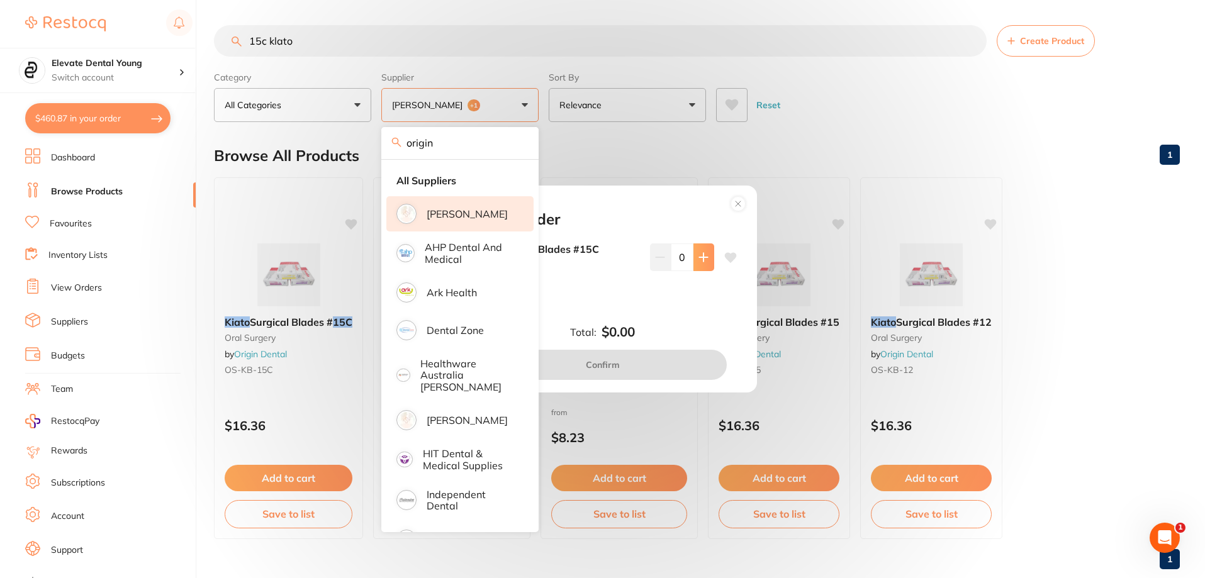
click at [699, 257] on icon at bounding box center [703, 257] width 8 height 8
type input "1"
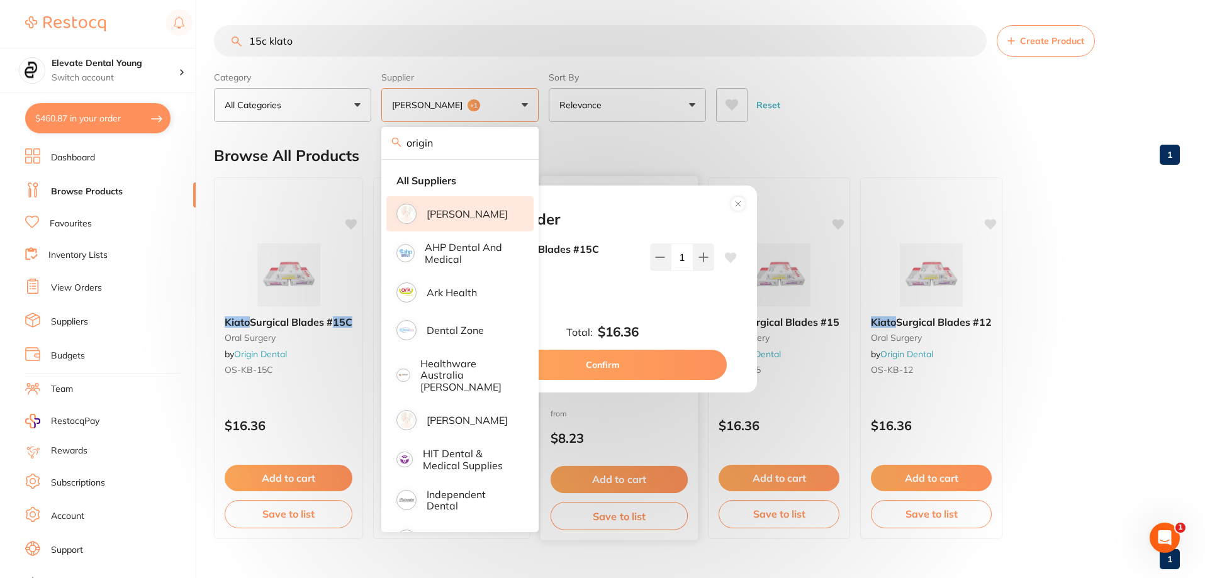
click at [654, 367] on button "Confirm" at bounding box center [603, 365] width 248 height 30
checkbox input "false"
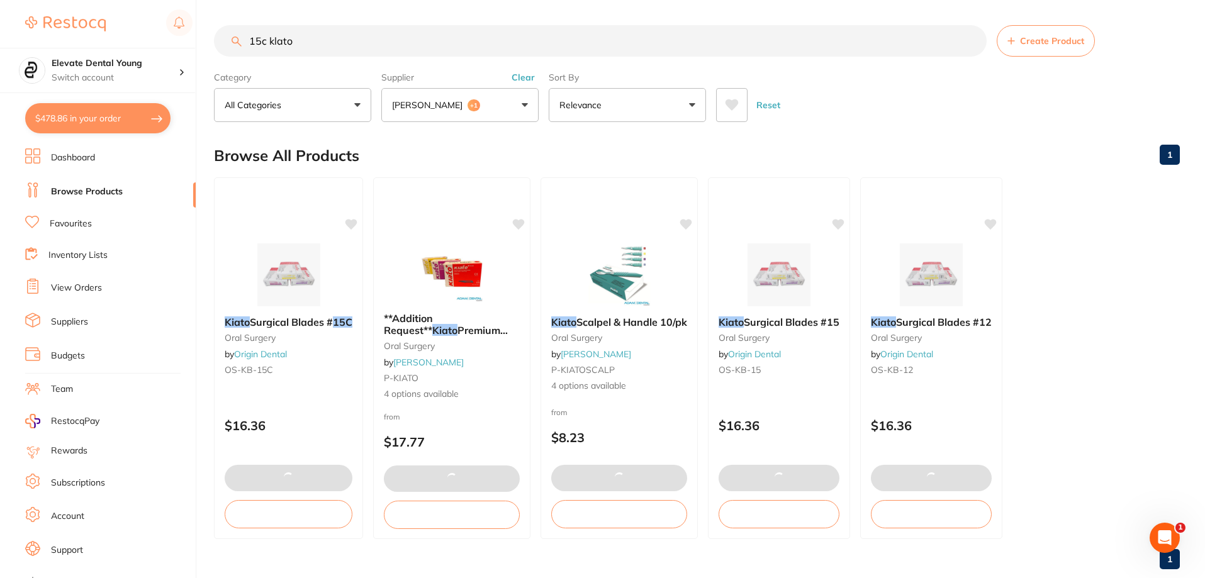
click at [876, 115] on div "Reset" at bounding box center [943, 100] width 454 height 44
